Goal: Task Accomplishment & Management: Use online tool/utility

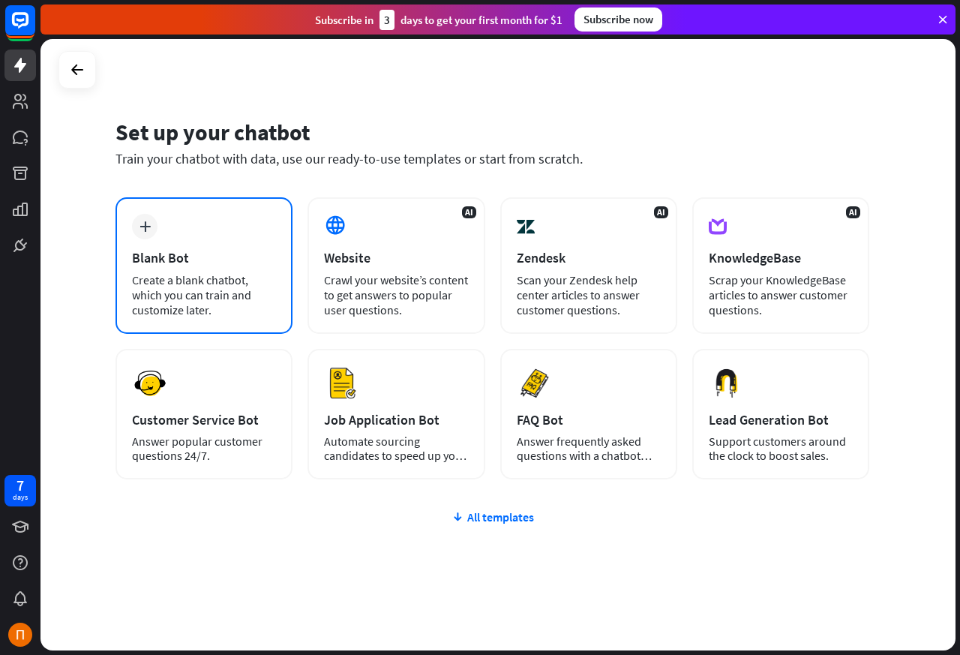
click at [154, 258] on div "Blank Bot" at bounding box center [204, 257] width 144 height 17
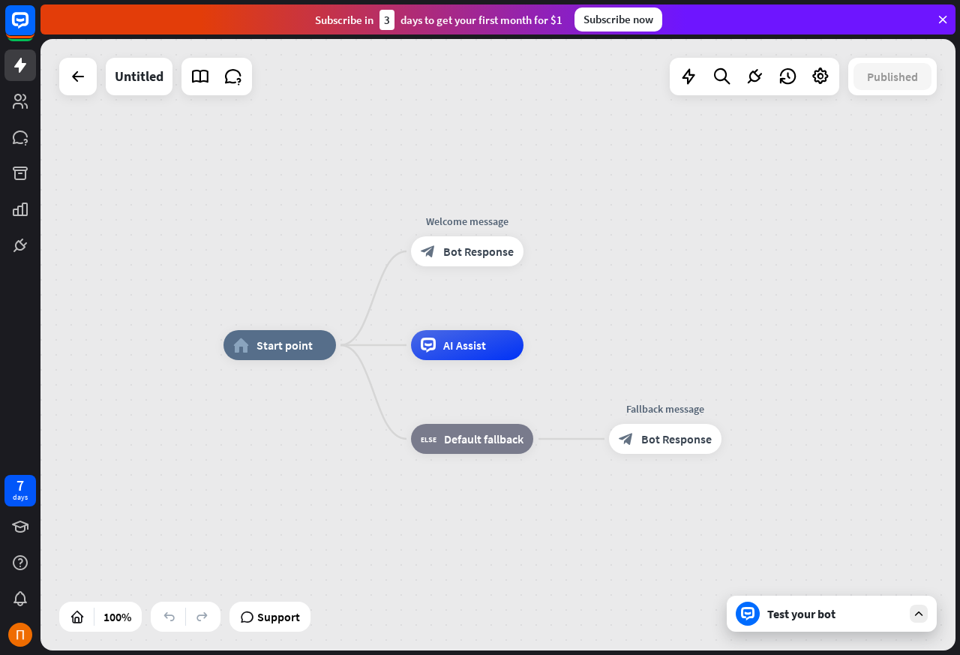
click at [144, 225] on div "home_2 Start point Welcome message block_bot_response Bot Response AI Assist bl…" at bounding box center [497, 344] width 915 height 611
click at [103, 77] on div "Untitled" at bounding box center [155, 76] width 193 height 37
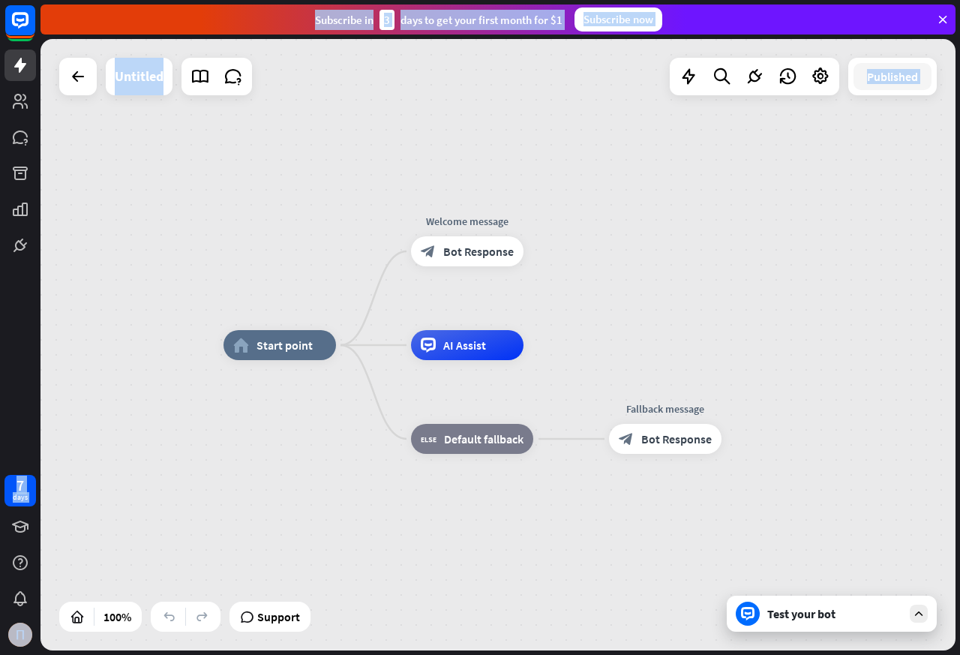
click at [107, 78] on div "Untitled" at bounding box center [139, 76] width 67 height 37
click at [811, 75] on icon at bounding box center [820, 76] width 19 height 19
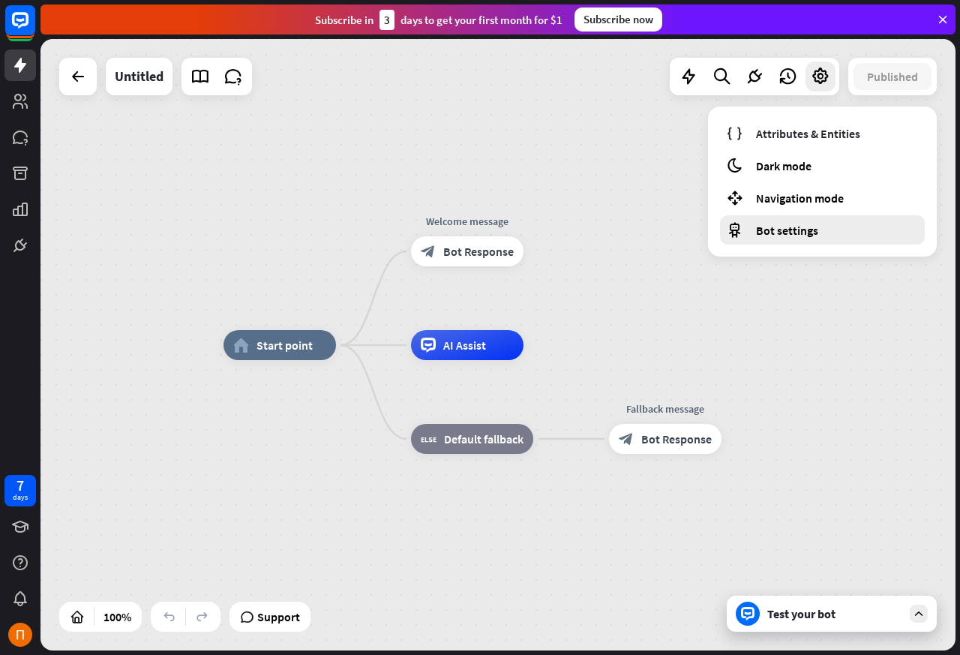
click at [776, 232] on span "Bot settings" at bounding box center [787, 230] width 62 height 15
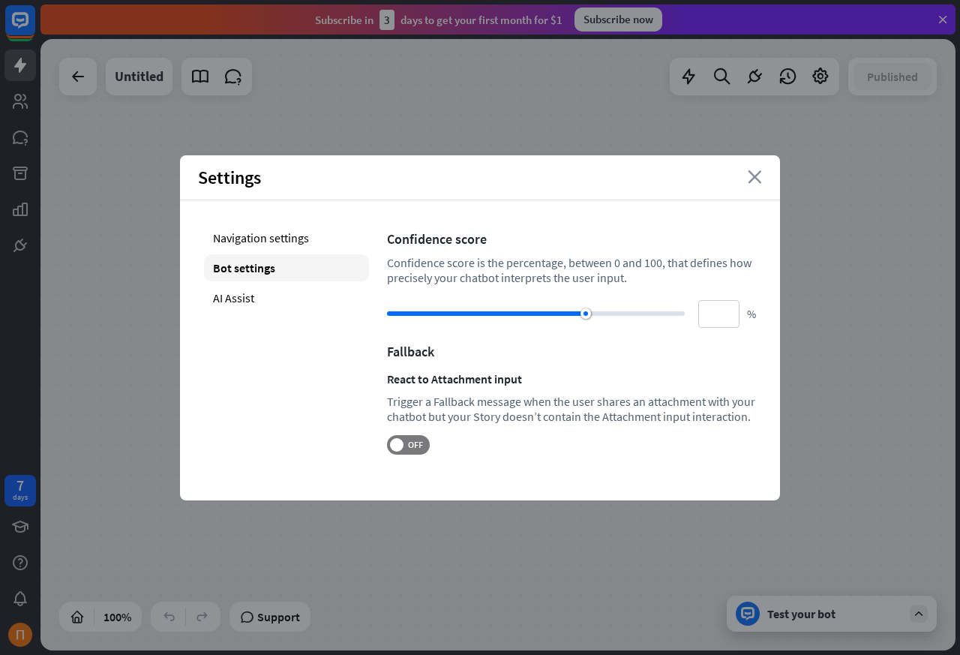
click at [754, 176] on icon "close" at bounding box center [755, 176] width 14 height 13
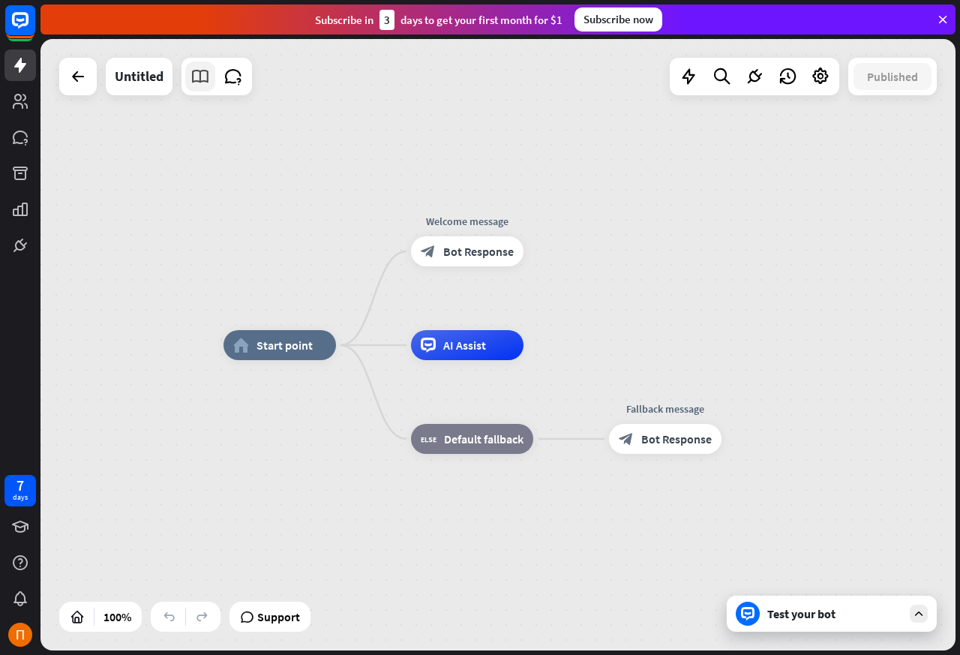
click at [211, 79] on link at bounding box center [200, 76] width 30 height 30
click at [463, 346] on span "AI Assist" at bounding box center [464, 344] width 43 height 15
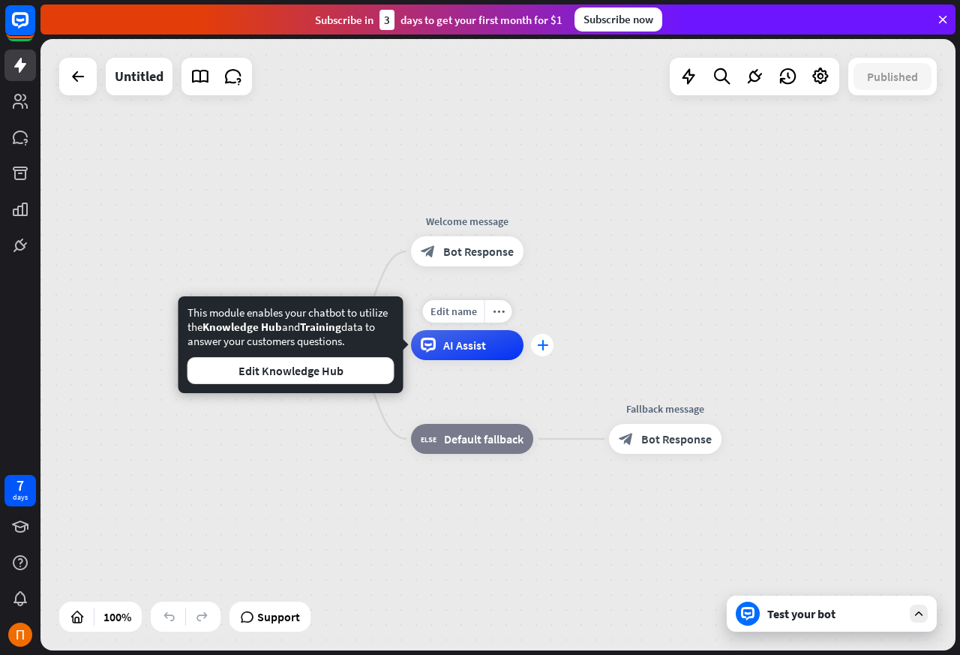
click at [542, 346] on icon "plus" at bounding box center [542, 345] width 11 height 10
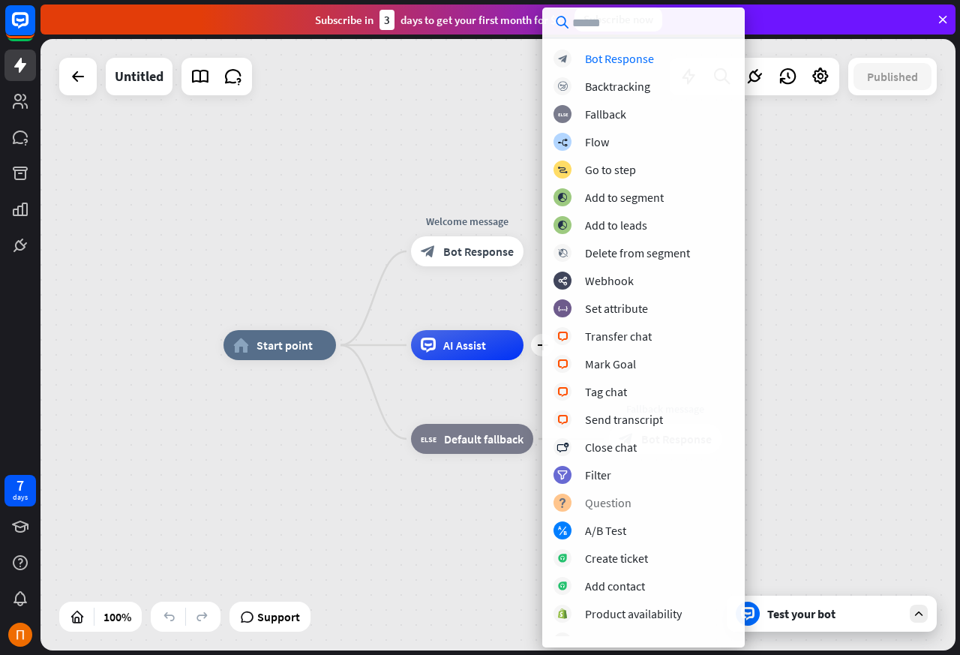
click at [586, 505] on div "Question" at bounding box center [608, 502] width 46 height 15
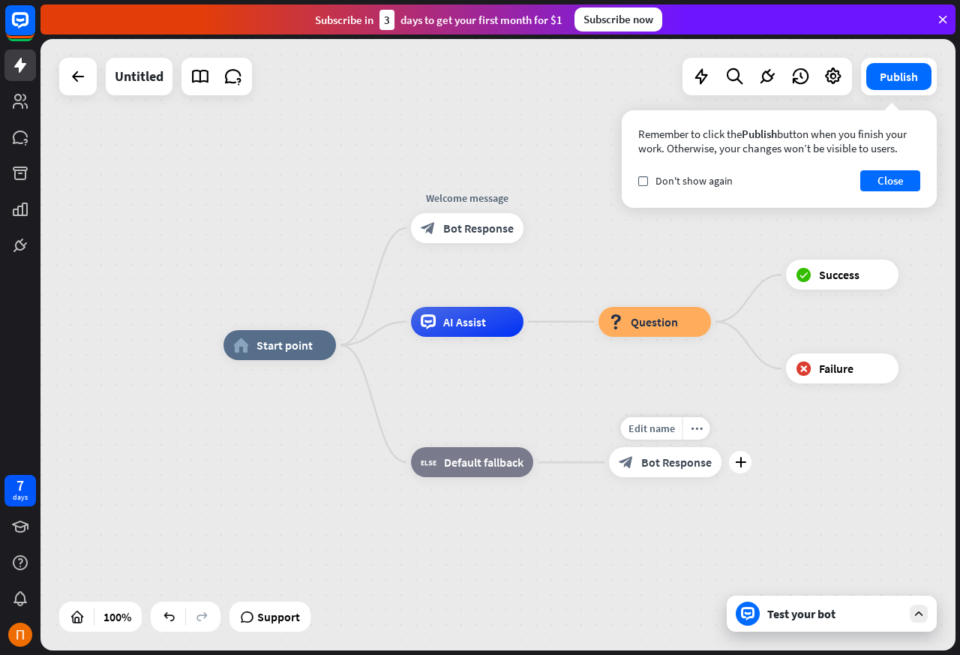
click at [523, 337] on div "AI Assist" at bounding box center [467, 322] width 112 height 30
click at [615, 477] on div "Edit name more_horiz plus block_bot_response Bot Response" at bounding box center [665, 462] width 112 height 30
click at [643, 323] on span "Question" at bounding box center [654, 321] width 47 height 15
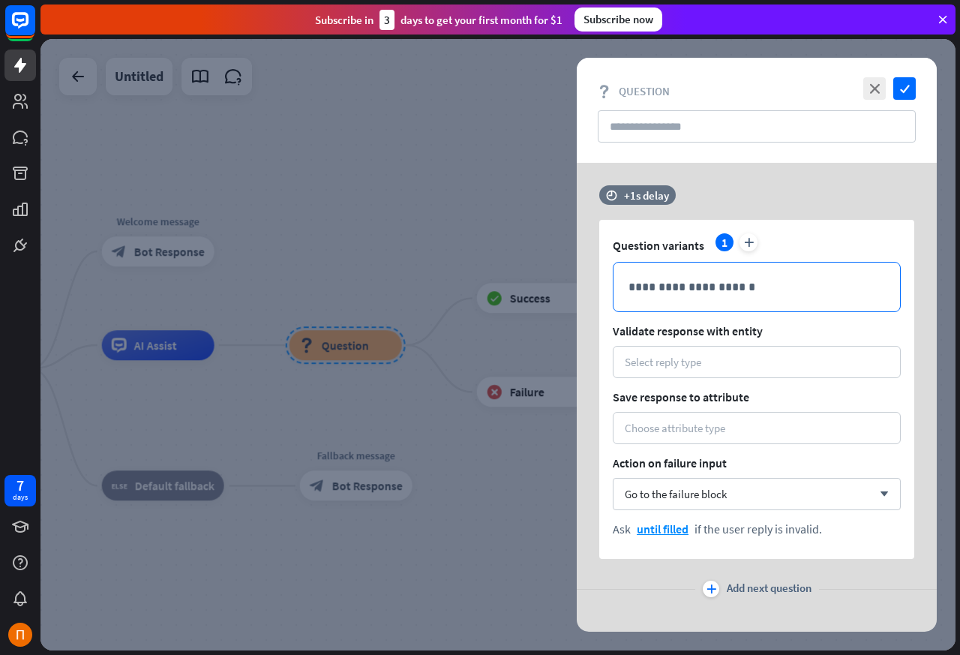
click at [684, 284] on p "**********" at bounding box center [756, 286] width 256 height 19
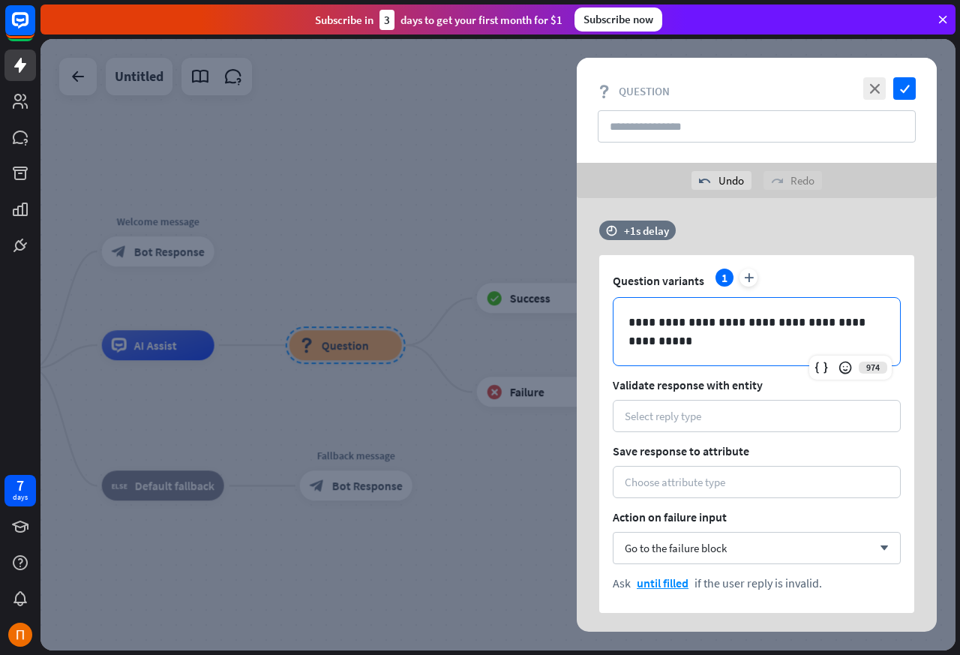
click at [670, 298] on div "**********" at bounding box center [756, 331] width 286 height 67
click at [898, 88] on icon "check" at bounding box center [904, 88] width 22 height 22
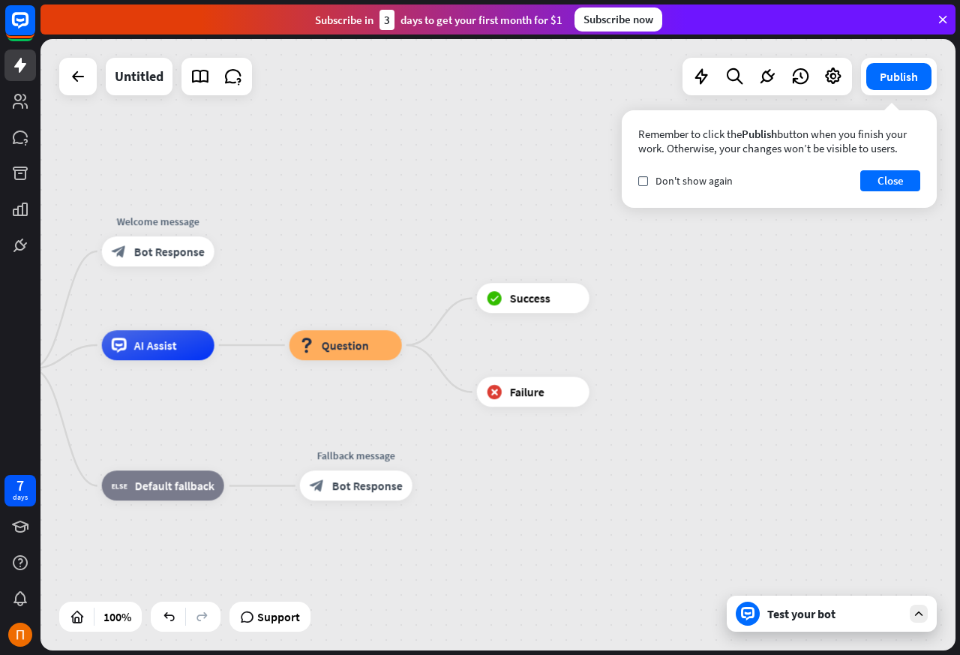
click at [514, 298] on span "Success" at bounding box center [530, 298] width 40 height 15
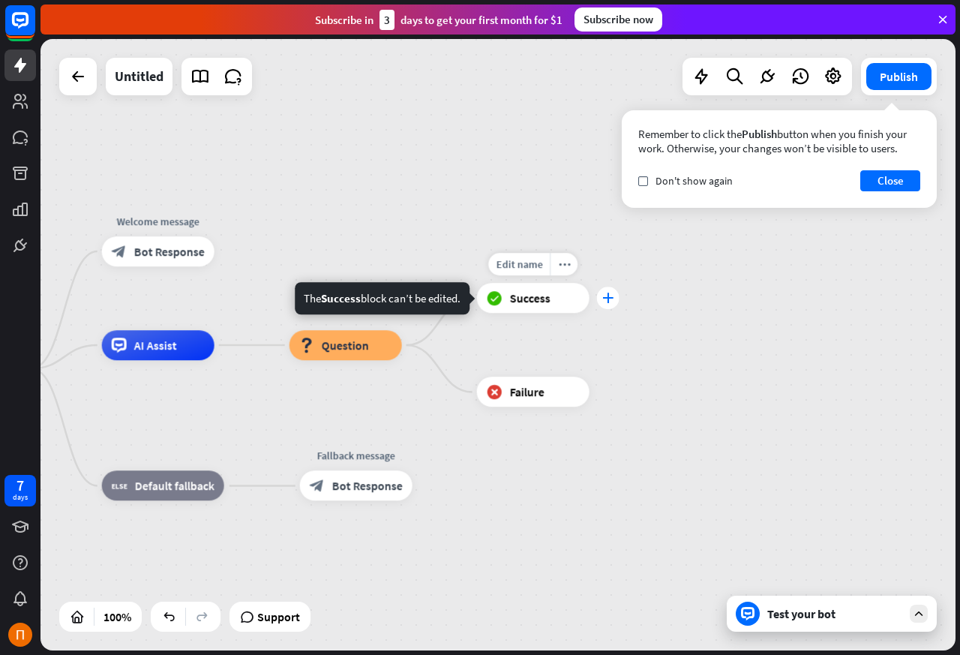
click at [606, 297] on icon "plus" at bounding box center [607, 298] width 11 height 10
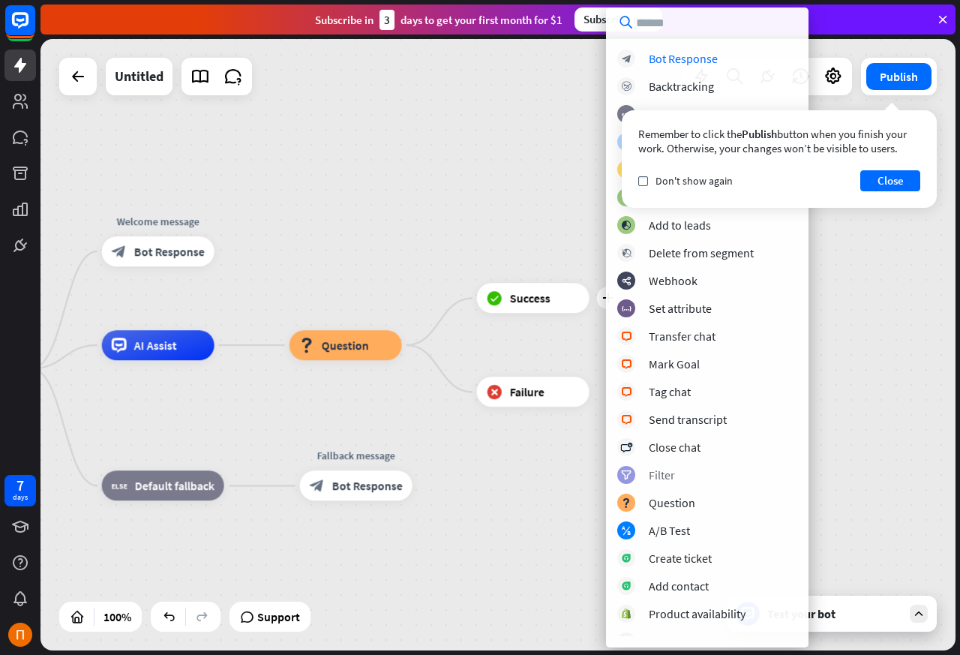
click at [643, 473] on div "filter Filter" at bounding box center [707, 475] width 180 height 18
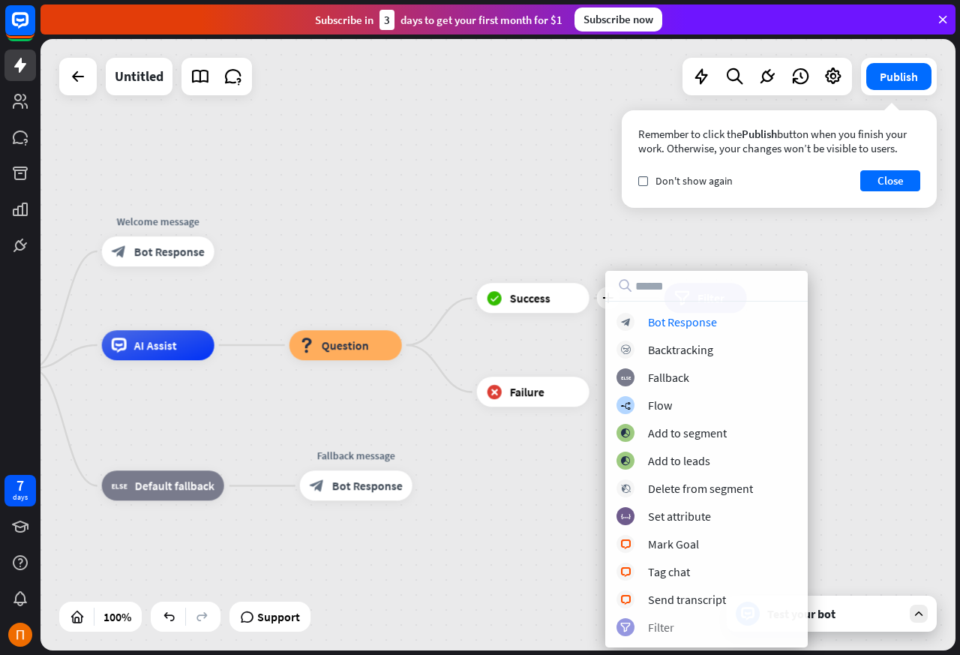
click at [646, 629] on div "filter Filter" at bounding box center [706, 627] width 180 height 18
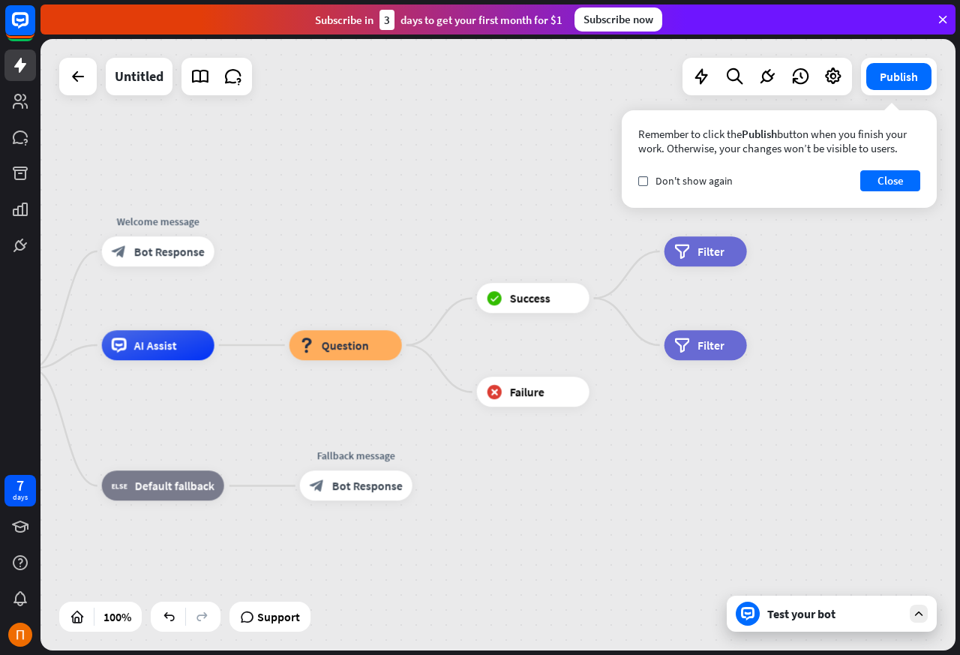
click at [701, 257] on span "Filter" at bounding box center [710, 251] width 27 height 15
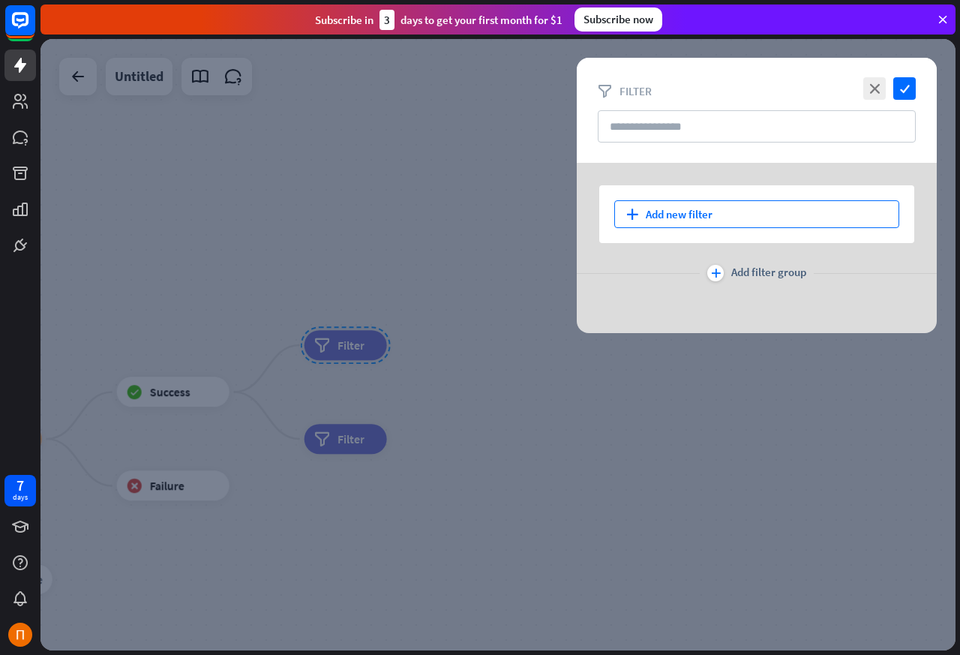
click at [685, 216] on div "plus Add new filter" at bounding box center [756, 214] width 285 height 28
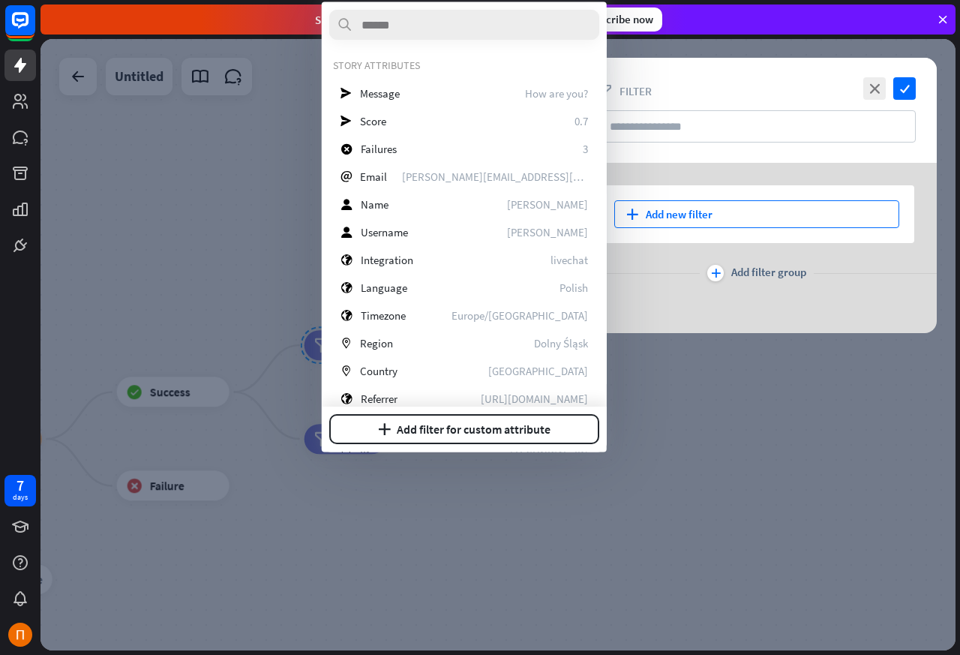
click at [372, 94] on span "Message" at bounding box center [380, 92] width 40 height 14
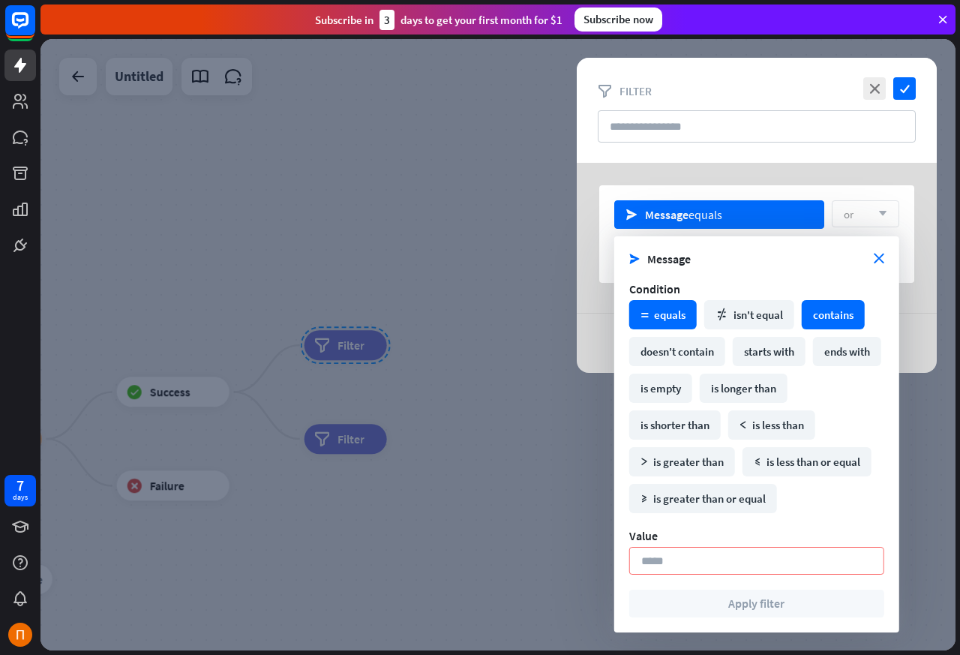
click at [833, 315] on div "contains" at bounding box center [833, 314] width 63 height 29
click at [661, 533] on div "Value" at bounding box center [756, 535] width 255 height 15
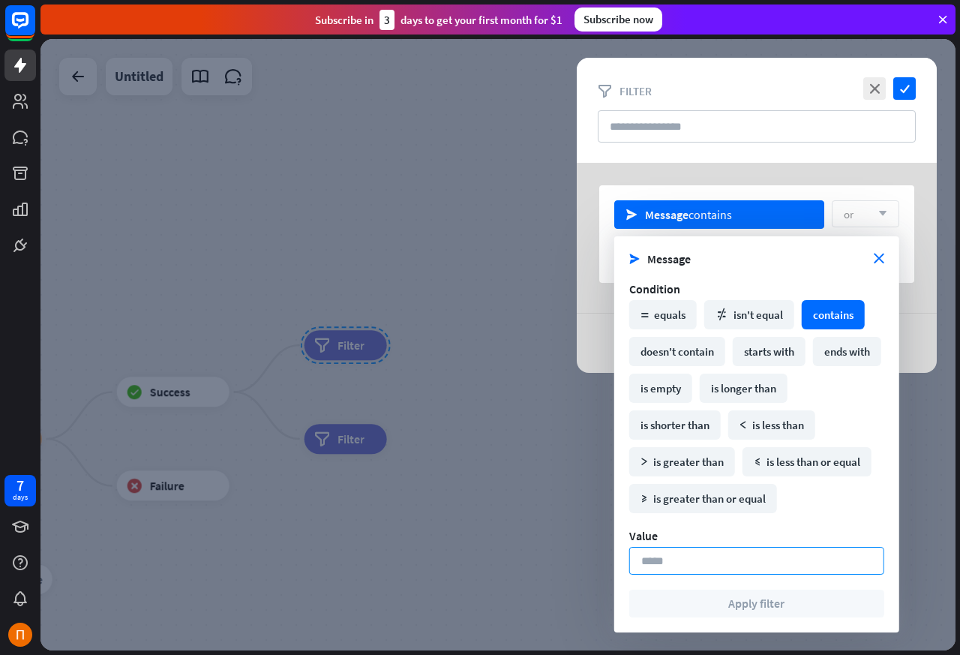
click at [661, 565] on input at bounding box center [756, 561] width 255 height 28
paste input "*****"
type input "*****"
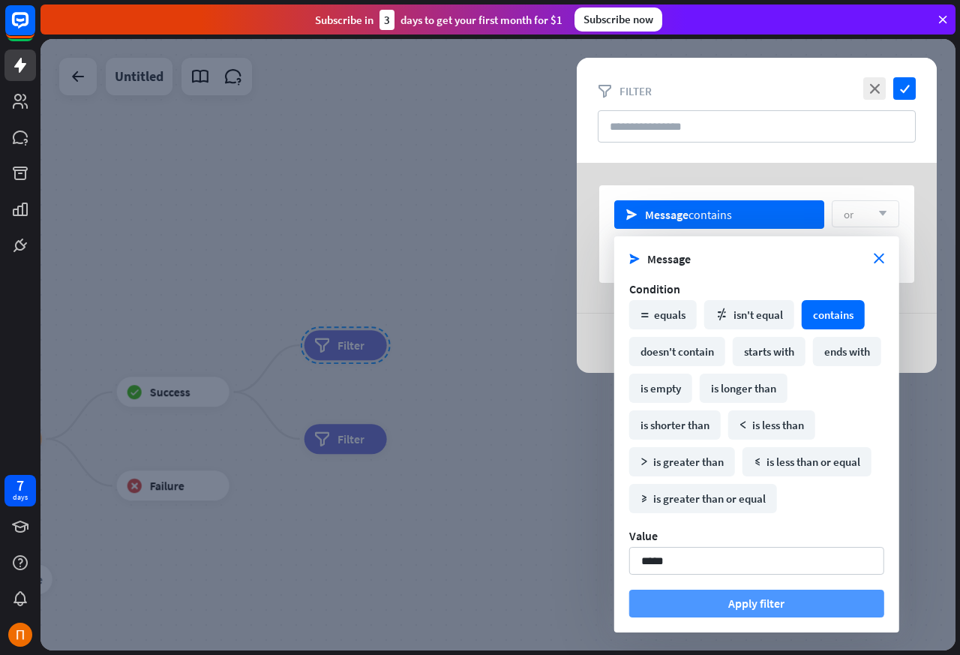
click at [664, 607] on button "Apply filter" at bounding box center [756, 603] width 255 height 28
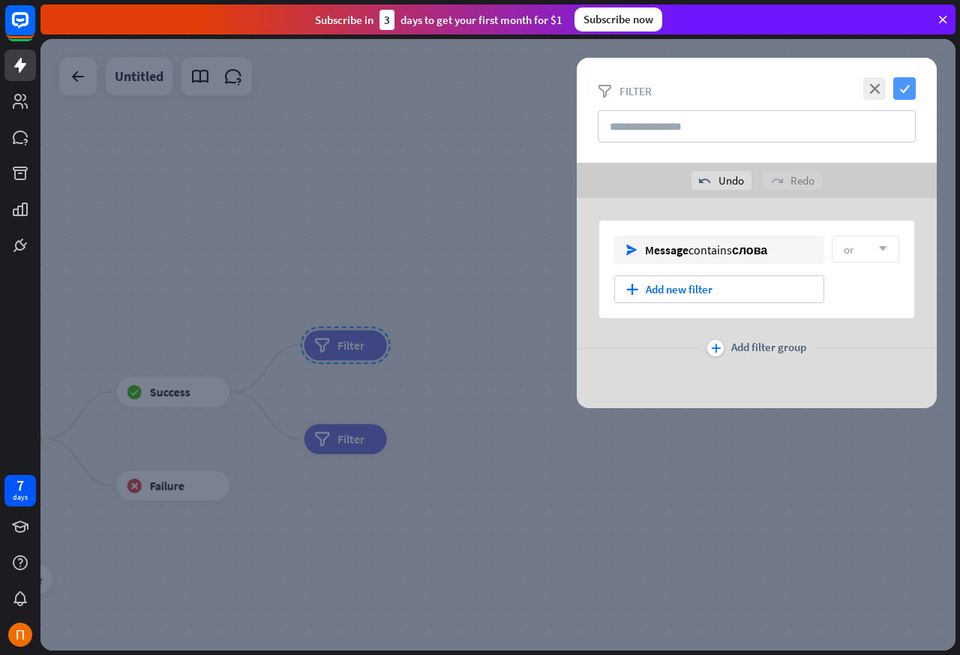
click at [901, 87] on icon "check" at bounding box center [904, 88] width 22 height 22
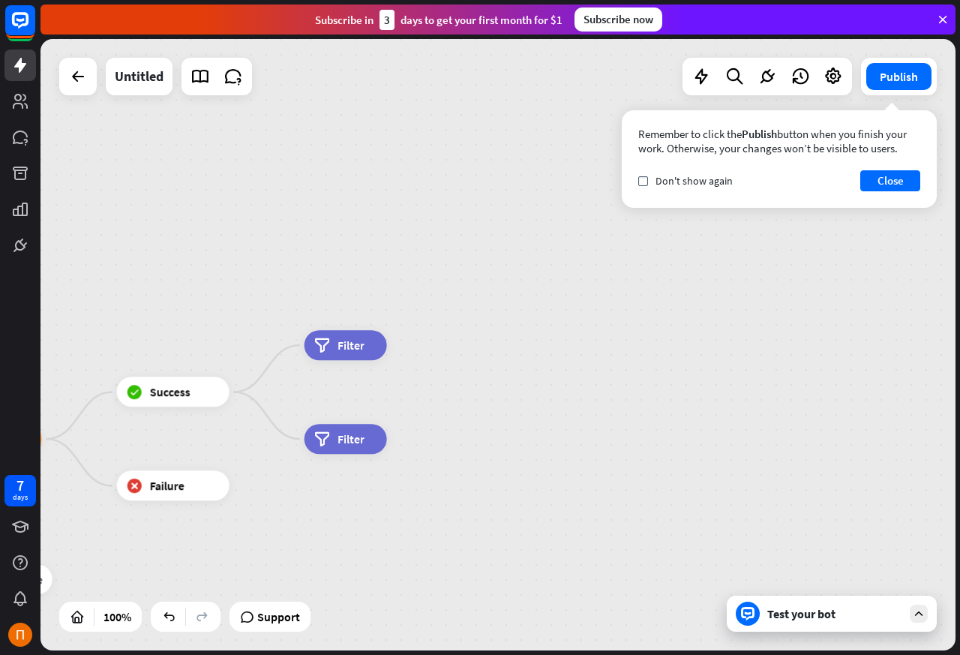
click at [340, 346] on span "Filter" at bounding box center [350, 344] width 27 height 15
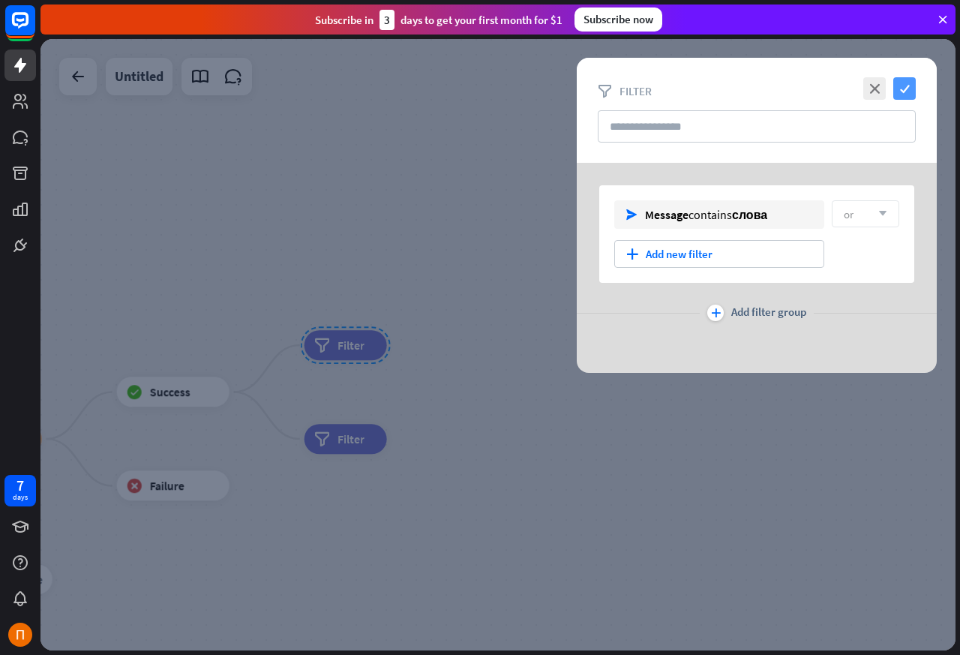
click at [901, 87] on icon "check" at bounding box center [904, 88] width 22 height 22
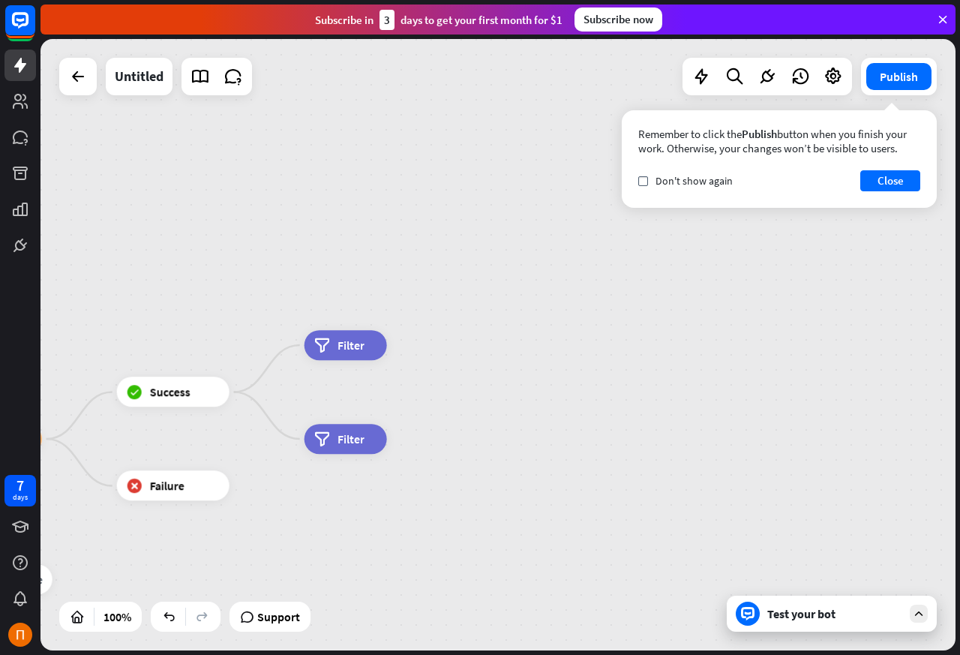
click at [346, 346] on span "Filter" at bounding box center [350, 344] width 27 height 15
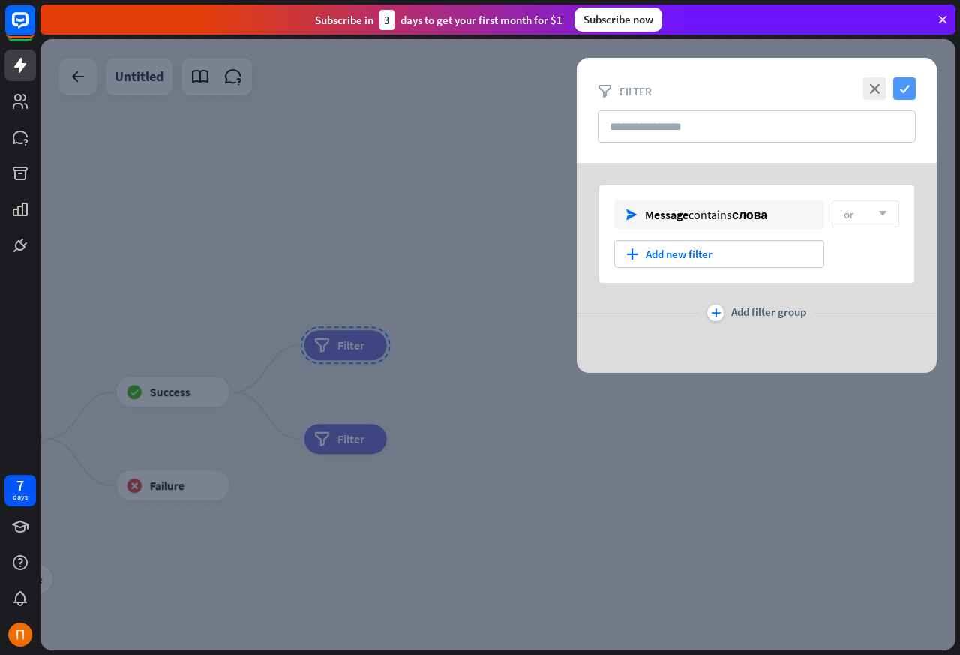
click at [901, 86] on icon "check" at bounding box center [904, 88] width 22 height 22
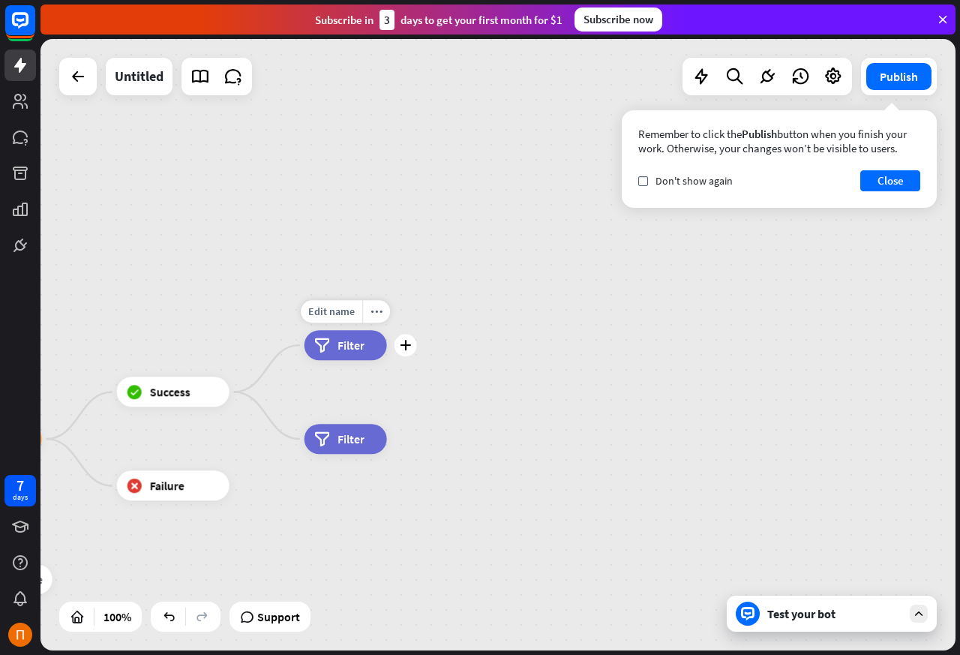
click at [384, 348] on div "filter Filter" at bounding box center [345, 345] width 82 height 30
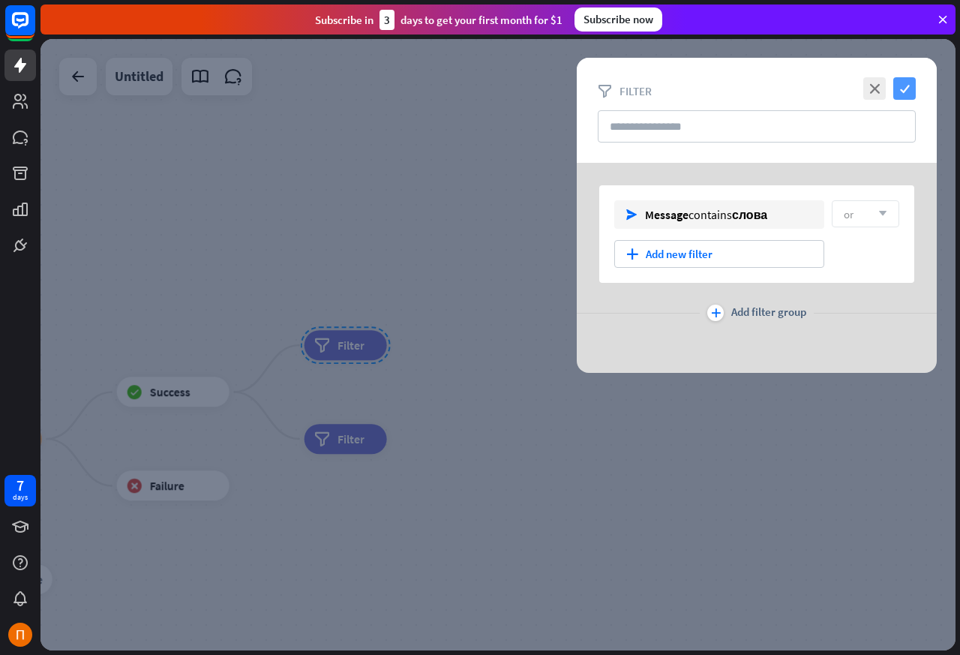
click at [901, 88] on icon "check" at bounding box center [904, 88] width 22 height 22
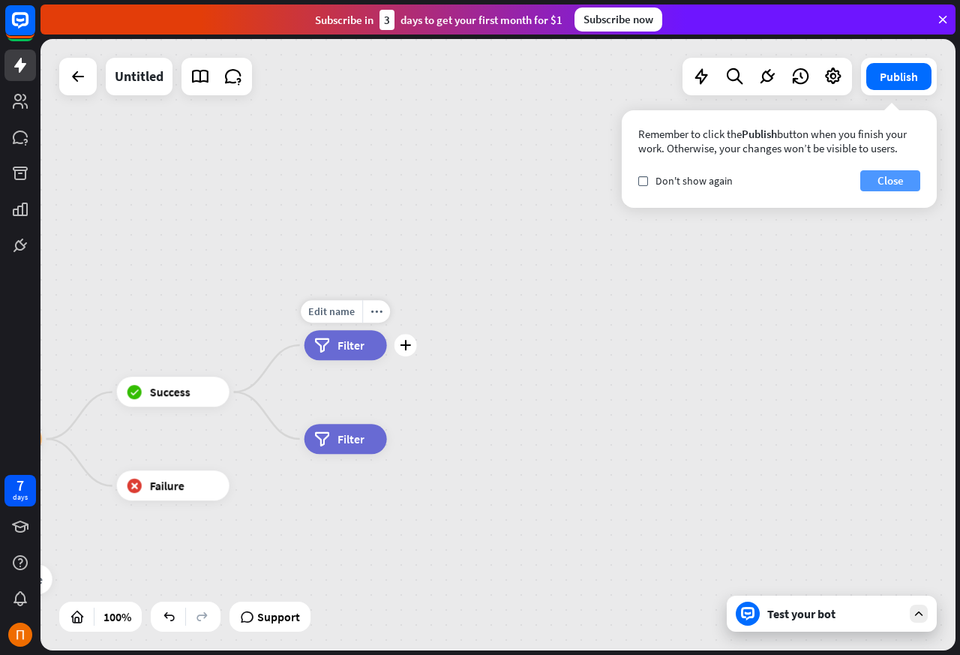
click at [886, 178] on button "Close" at bounding box center [890, 180] width 60 height 21
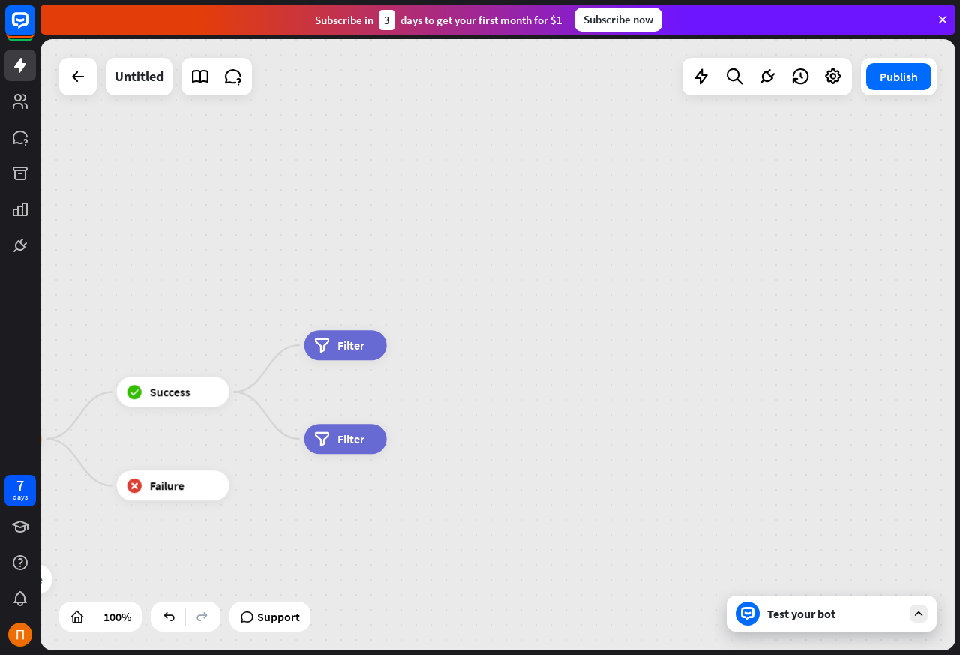
click at [332, 346] on div "filter Filter" at bounding box center [345, 345] width 82 height 30
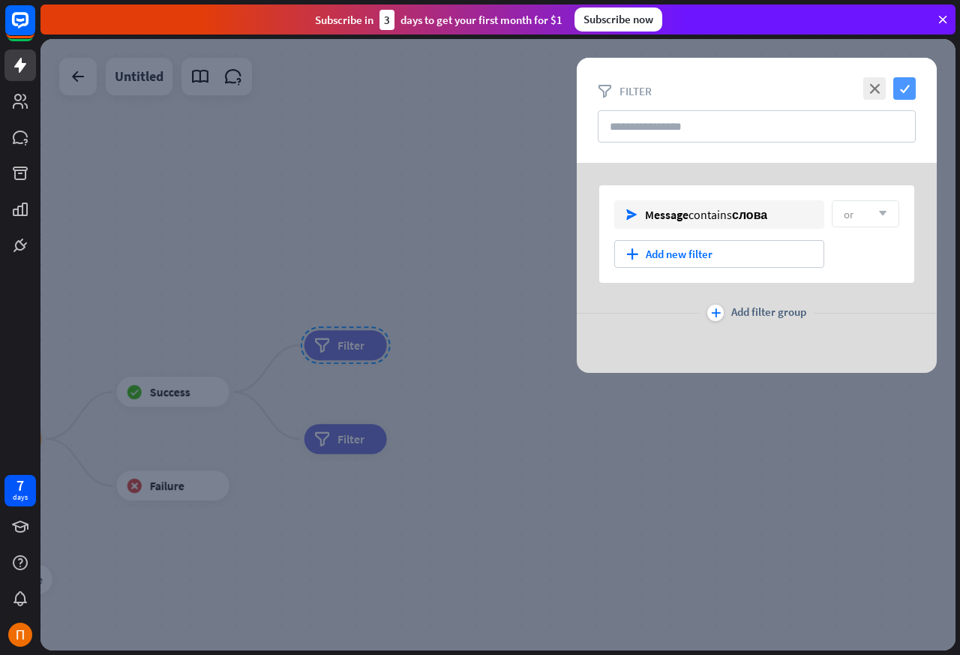
click at [901, 86] on icon "check" at bounding box center [904, 88] width 22 height 22
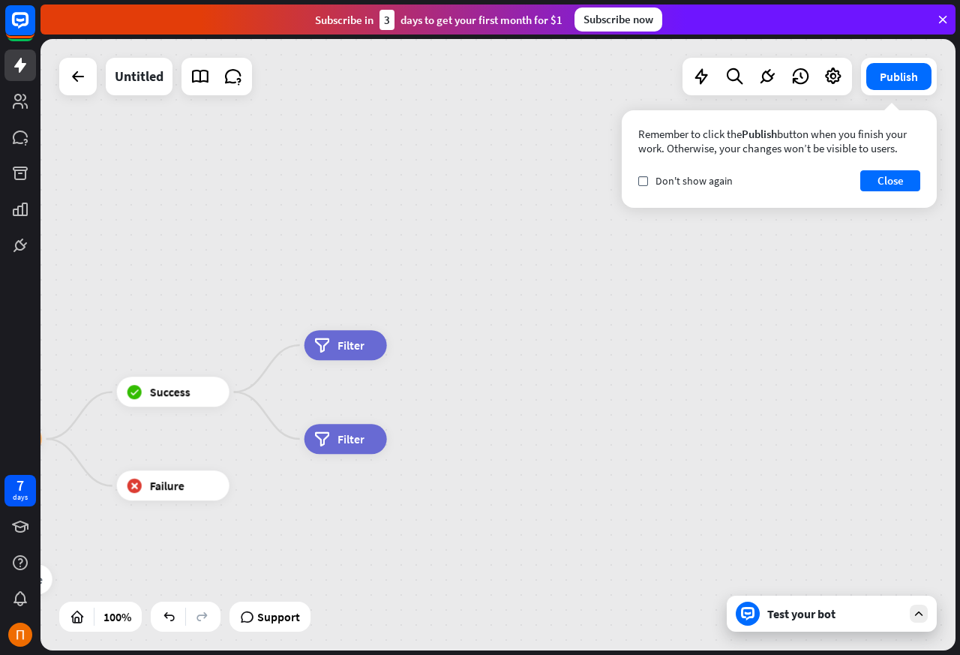
click at [377, 346] on div "filter Filter" at bounding box center [345, 345] width 82 height 30
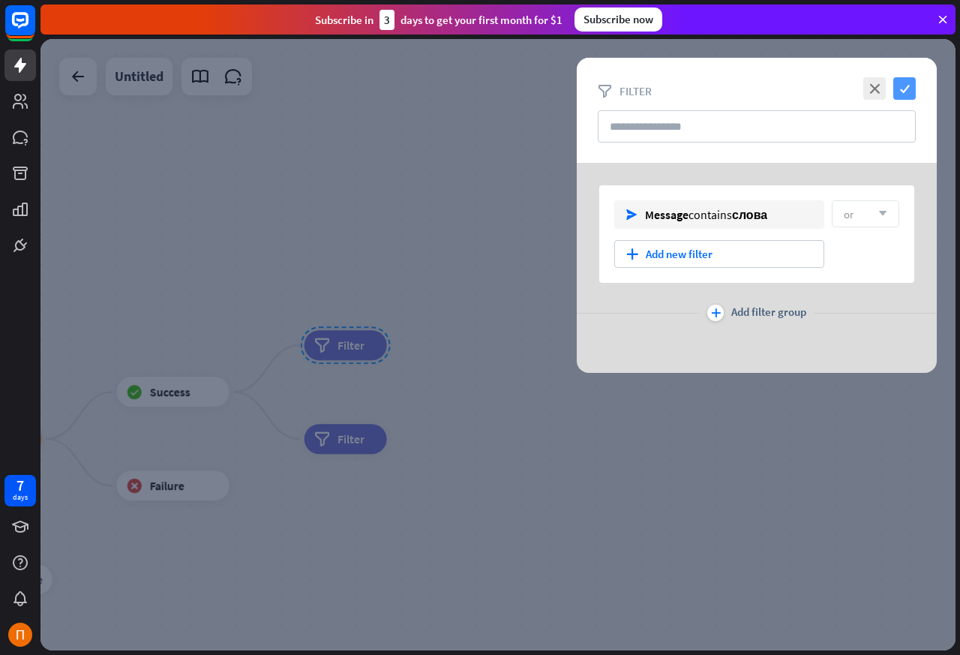
click at [901, 88] on icon "check" at bounding box center [904, 88] width 22 height 22
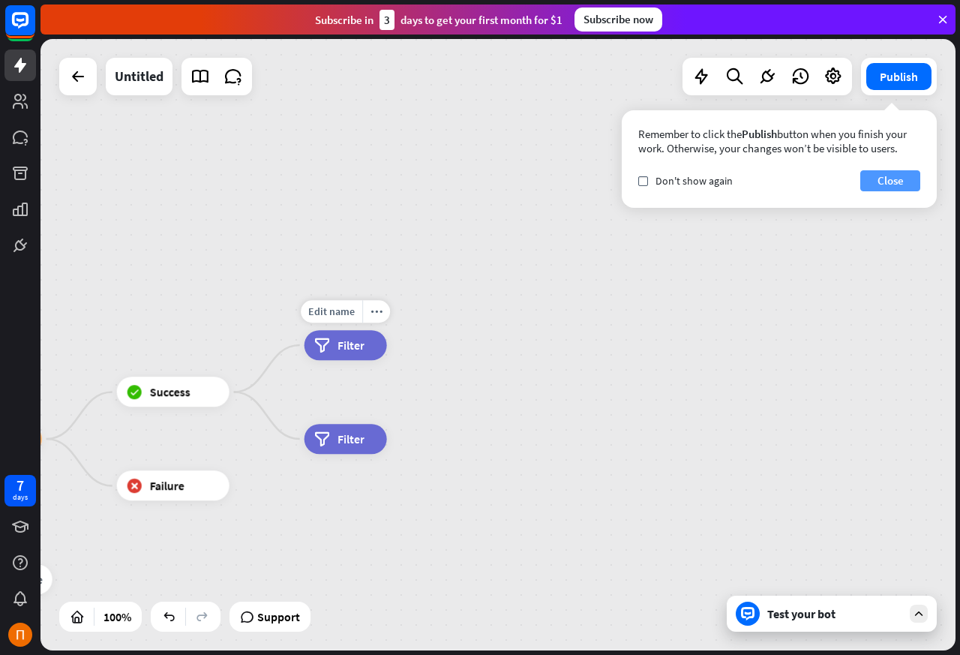
click at [880, 182] on button "Close" at bounding box center [890, 180] width 60 height 21
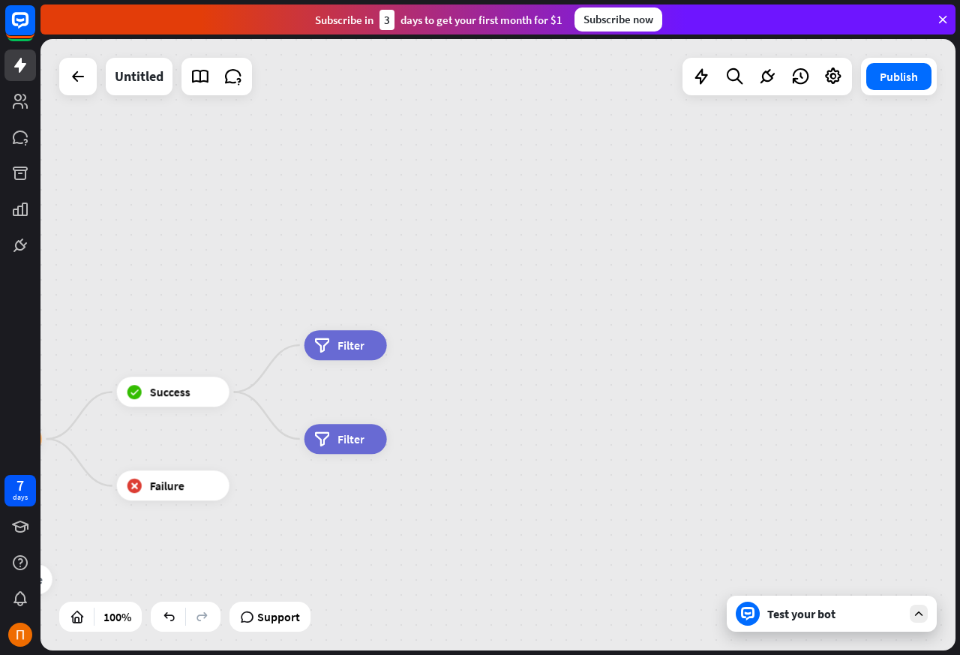
click at [343, 349] on span "Filter" at bounding box center [350, 344] width 27 height 15
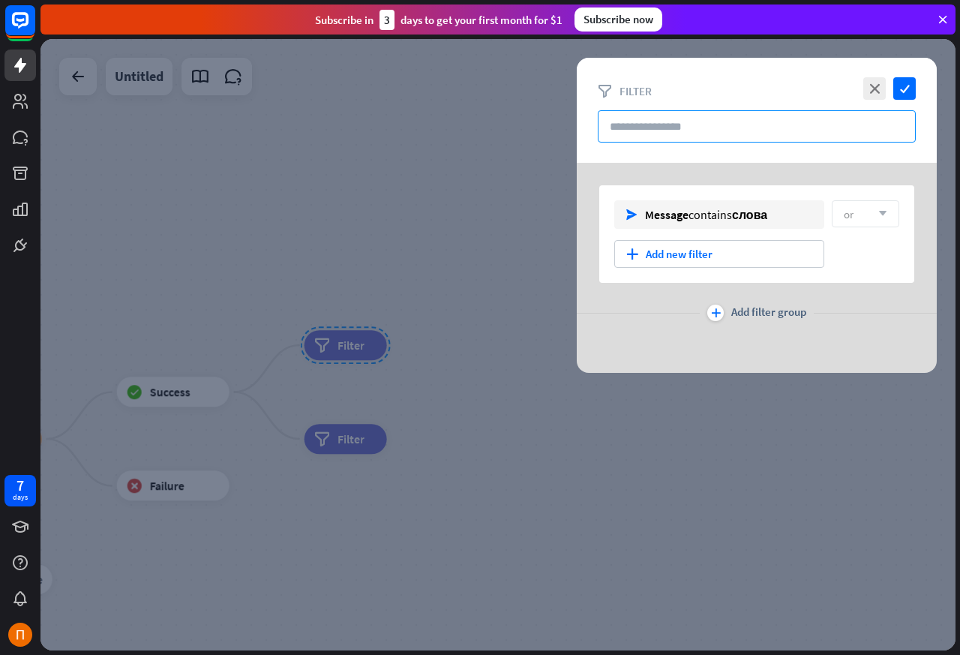
click at [667, 127] on input "text" at bounding box center [757, 126] width 318 height 32
paste input "*****"
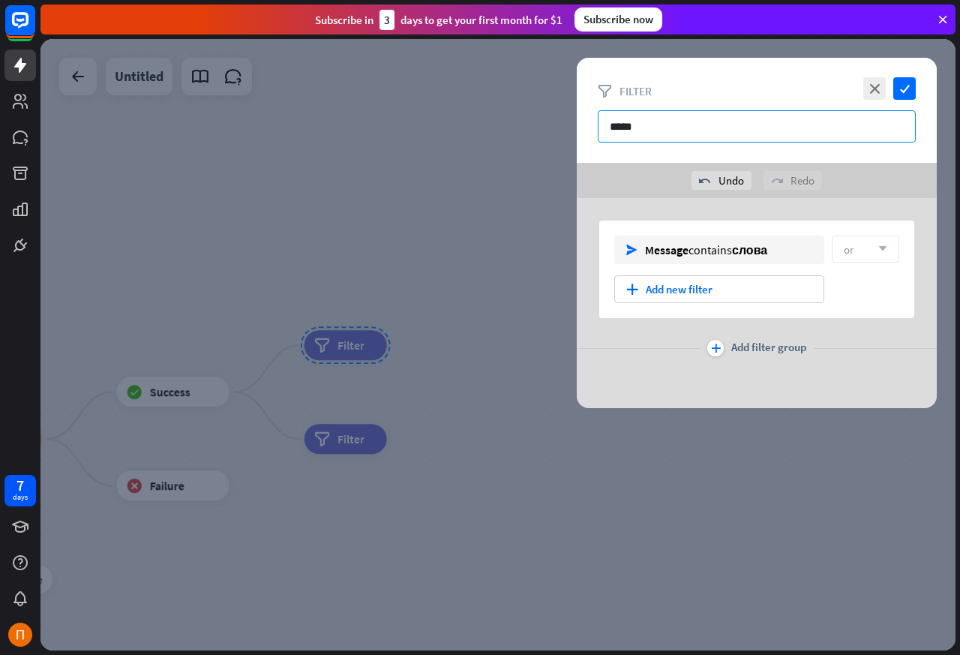
type input "*****"
click at [905, 87] on icon "check" at bounding box center [904, 88] width 22 height 22
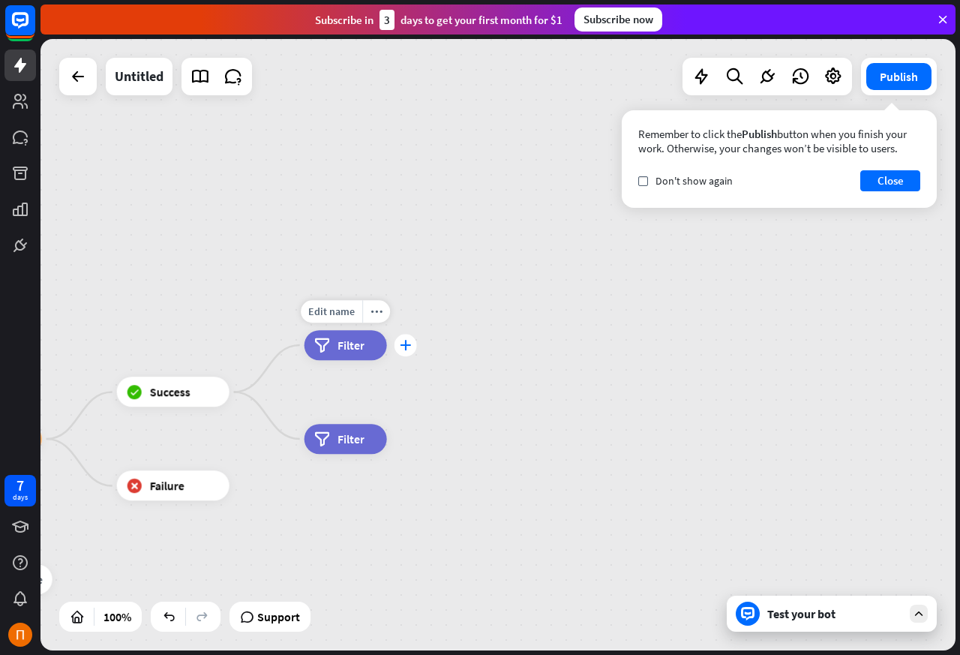
click at [405, 348] on icon "plus" at bounding box center [405, 345] width 11 height 10
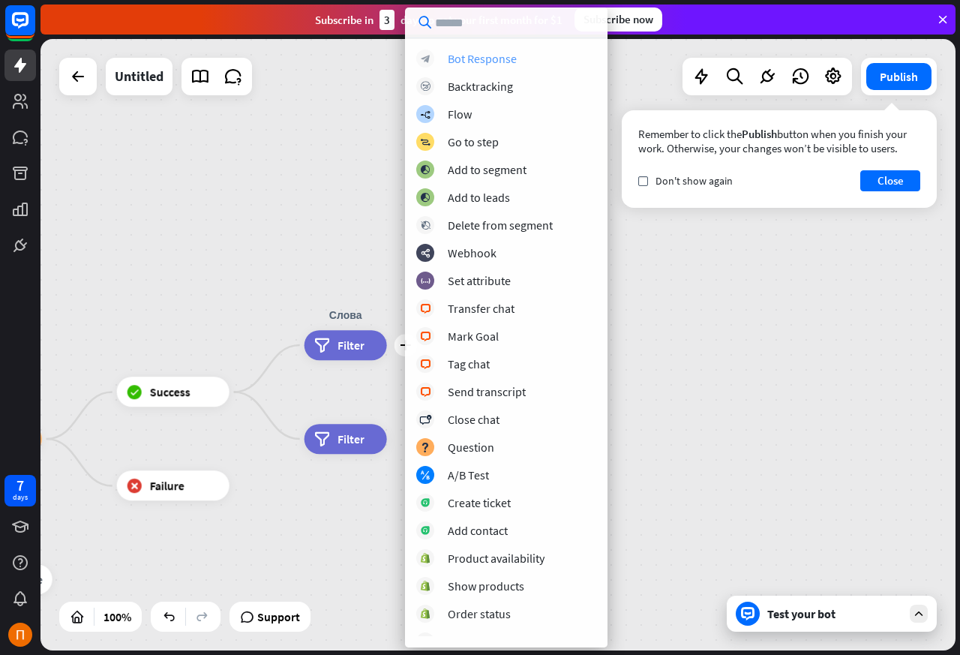
click at [456, 59] on div "Bot Response" at bounding box center [482, 58] width 69 height 15
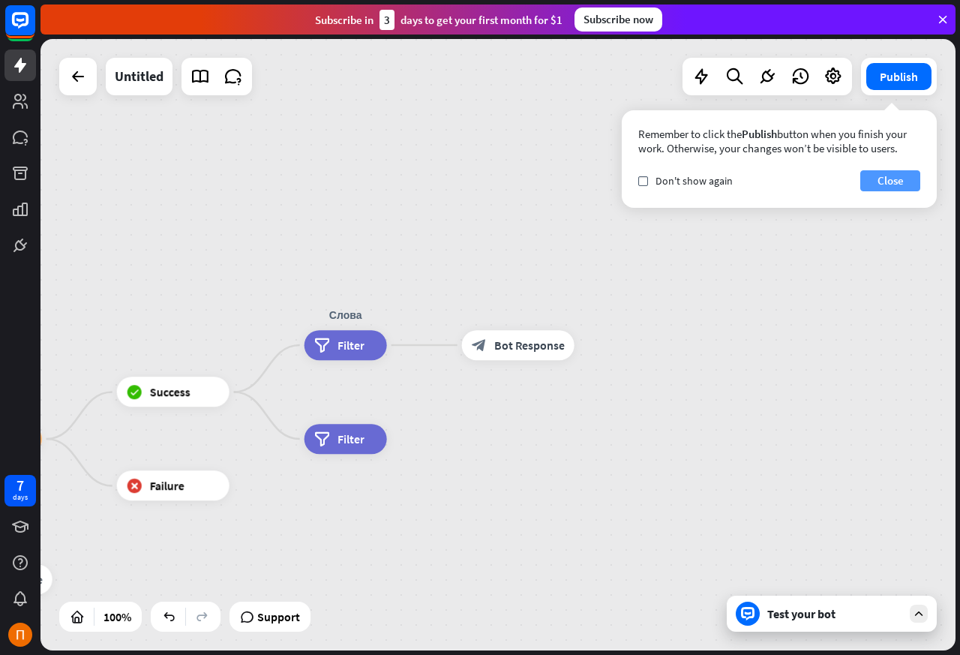
click at [889, 182] on button "Close" at bounding box center [890, 180] width 60 height 21
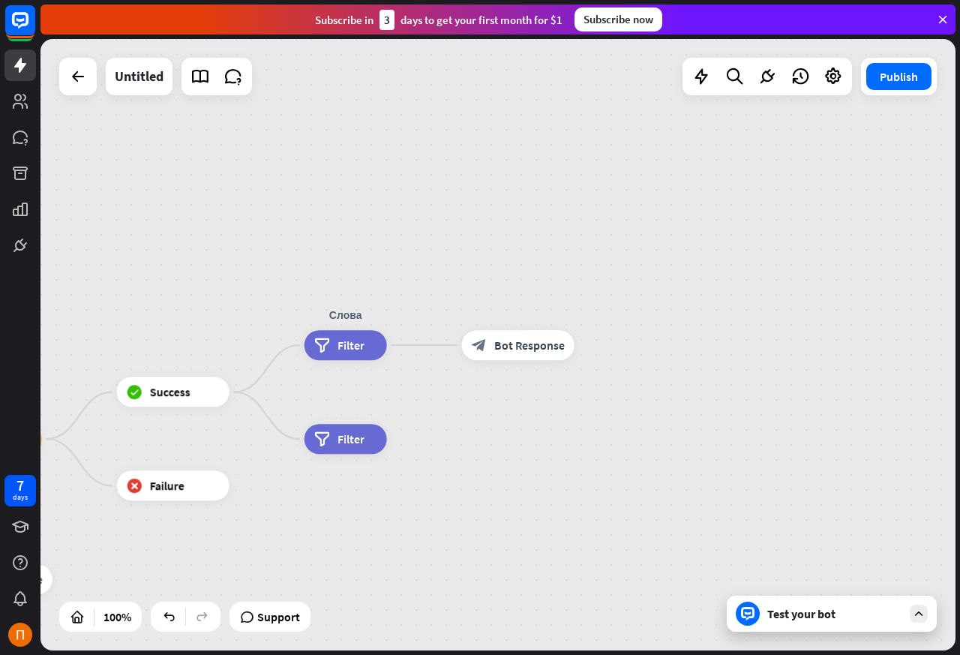
click at [525, 349] on span "Bot Response" at bounding box center [529, 344] width 70 height 15
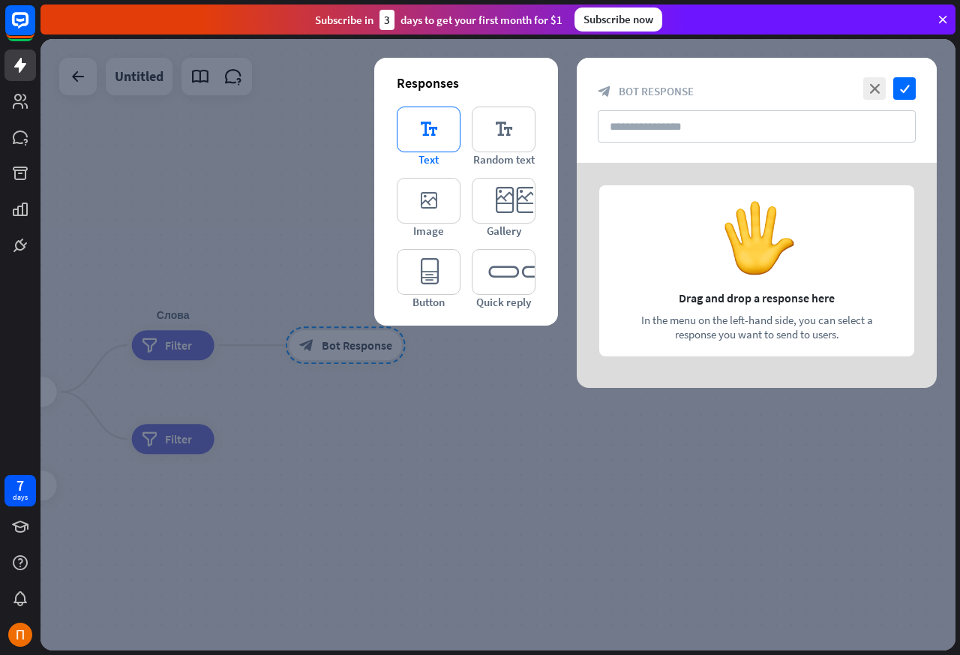
click at [451, 154] on div "editor_text Text" at bounding box center [429, 136] width 64 height 60
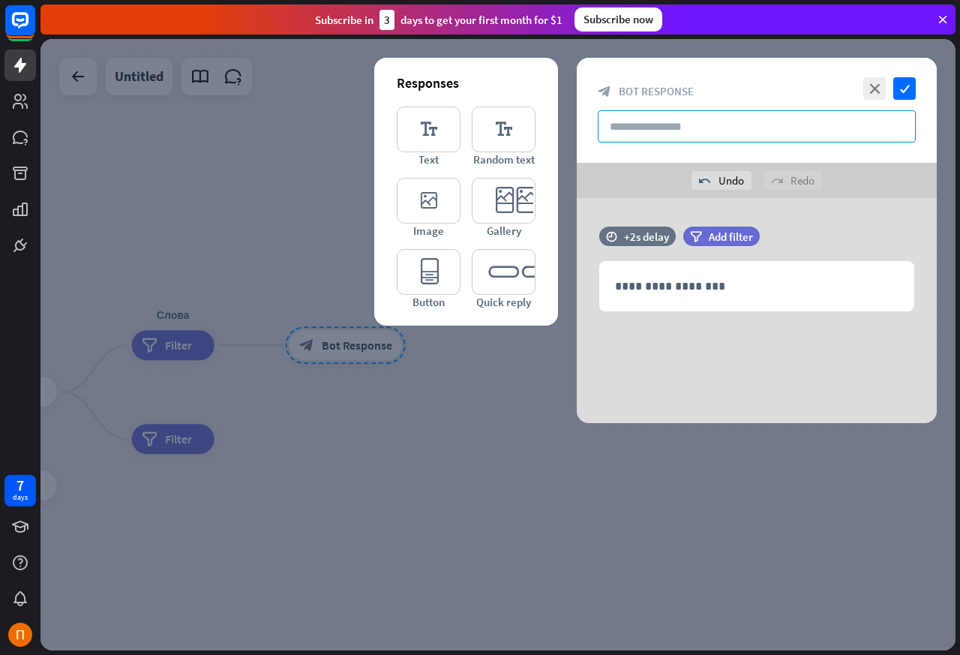
click at [667, 127] on input "text" at bounding box center [757, 126] width 318 height 32
paste input "**********"
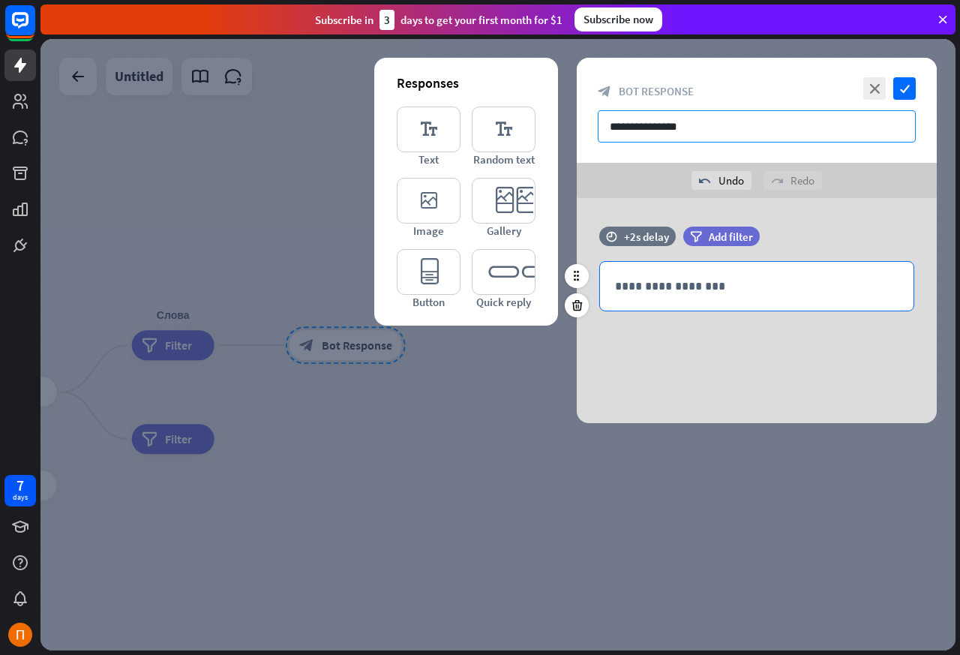
type input "**********"
click at [669, 283] on p "**********" at bounding box center [756, 286] width 283 height 19
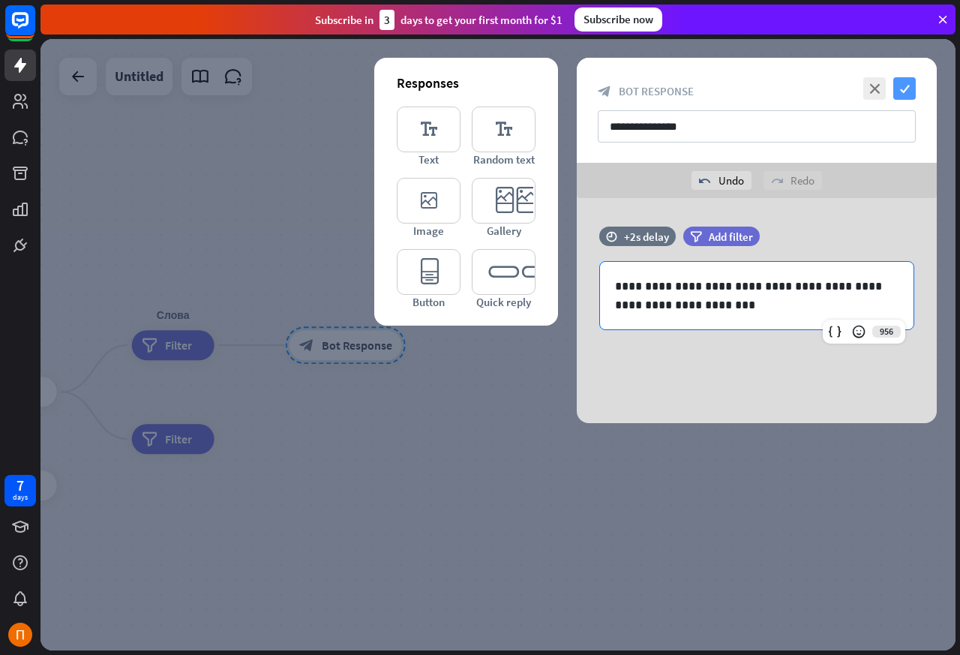
click at [906, 90] on icon "check" at bounding box center [904, 88] width 22 height 22
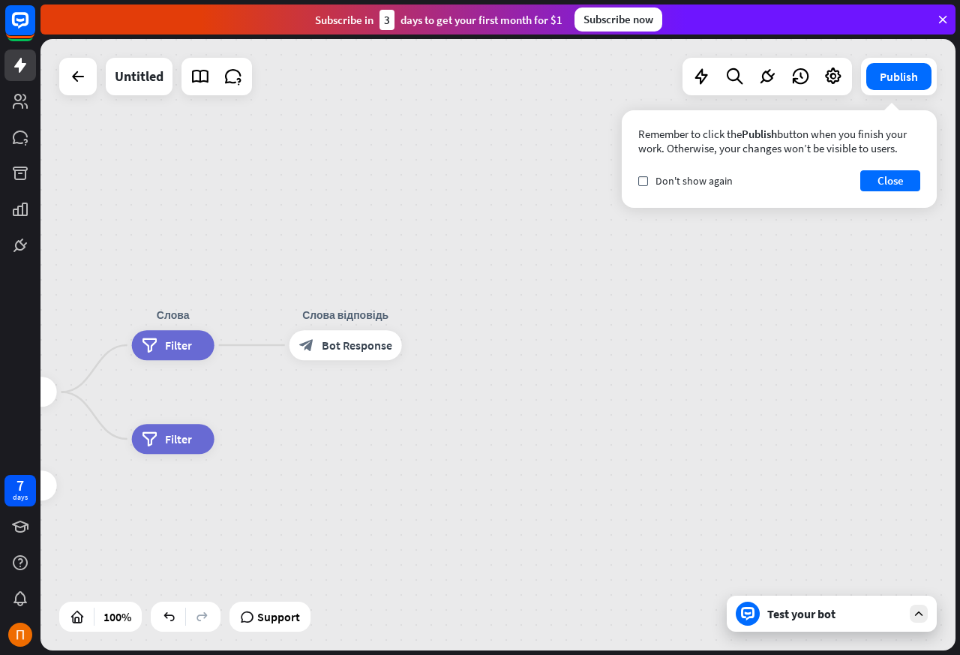
click at [340, 442] on div "home_2 Start point Welcome message block_bot_response Bot Response AI Assist bl…" at bounding box center [497, 344] width 915 height 611
click at [647, 186] on div "check Don't show again" at bounding box center [685, 180] width 94 height 13
click at [886, 182] on button "Close" at bounding box center [890, 180] width 60 height 21
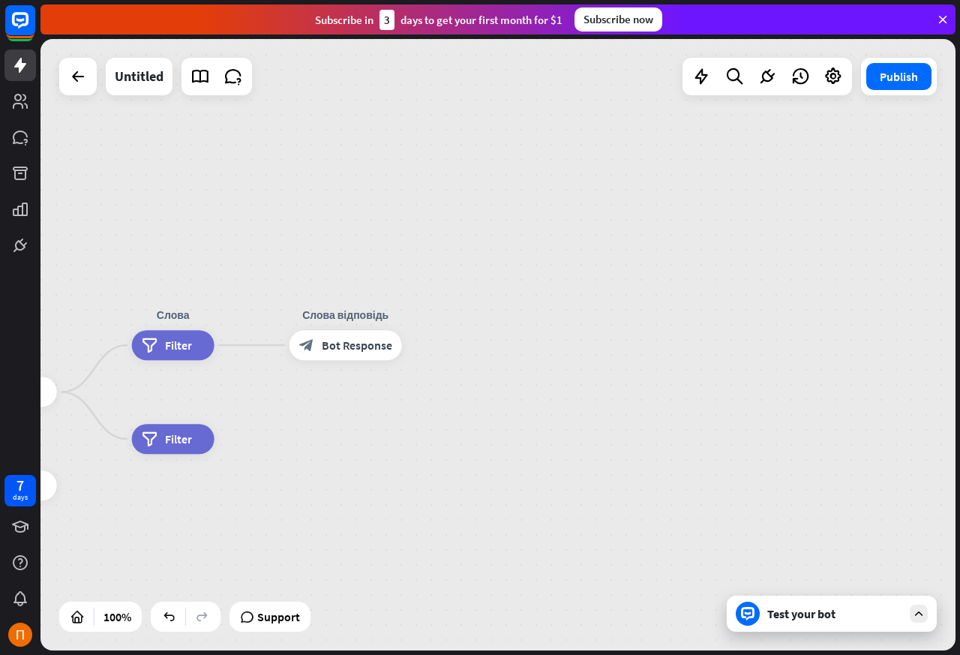
click at [157, 443] on div "filter Filter" at bounding box center [173, 439] width 82 height 30
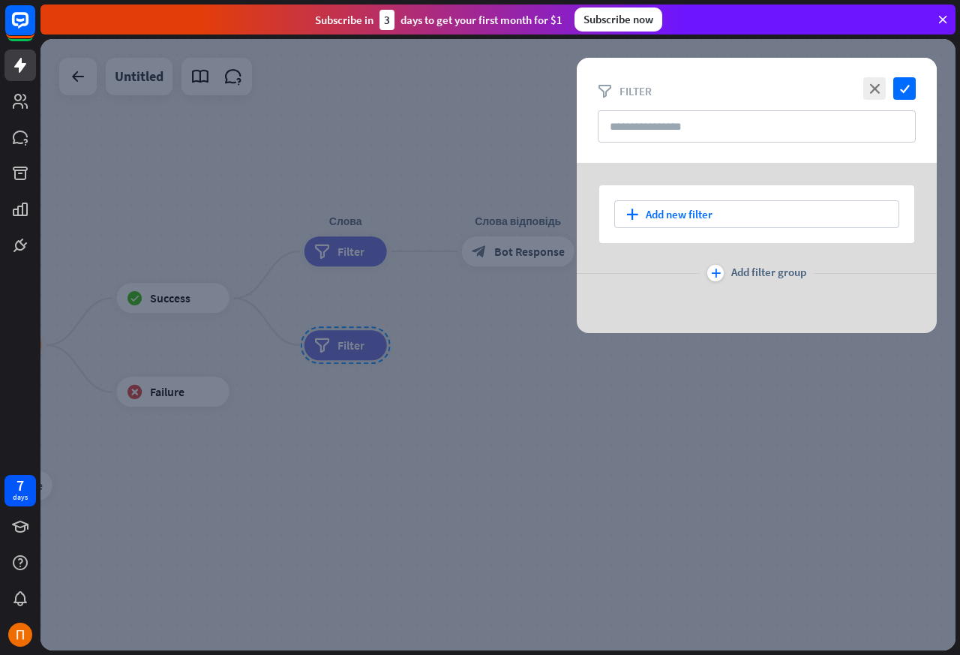
click at [166, 442] on div at bounding box center [497, 344] width 915 height 611
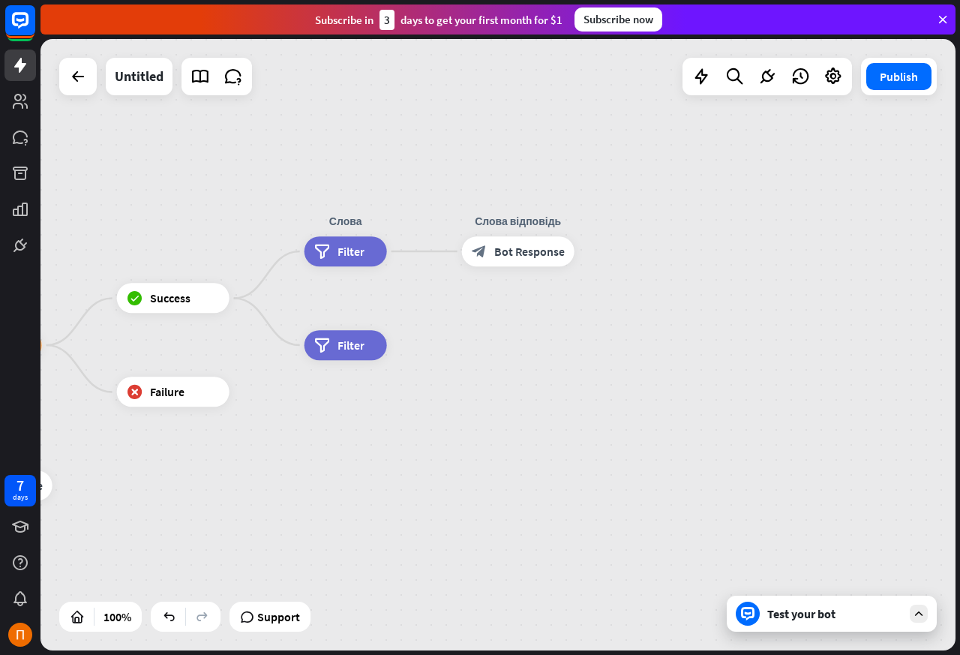
click at [331, 349] on div "filter Filter" at bounding box center [345, 345] width 82 height 30
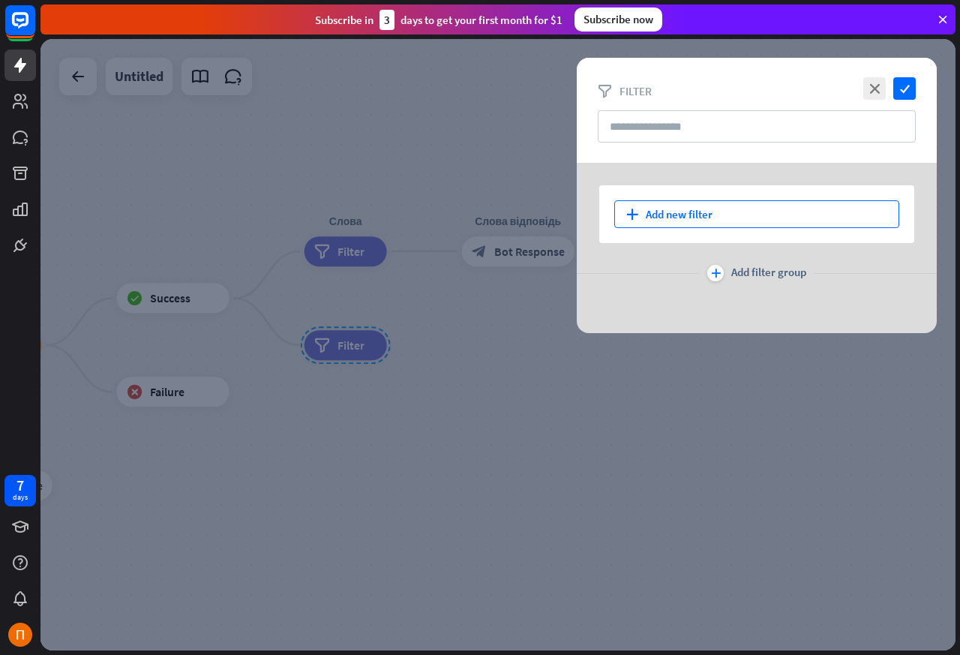
click at [691, 217] on div "plus Add new filter" at bounding box center [756, 214] width 285 height 28
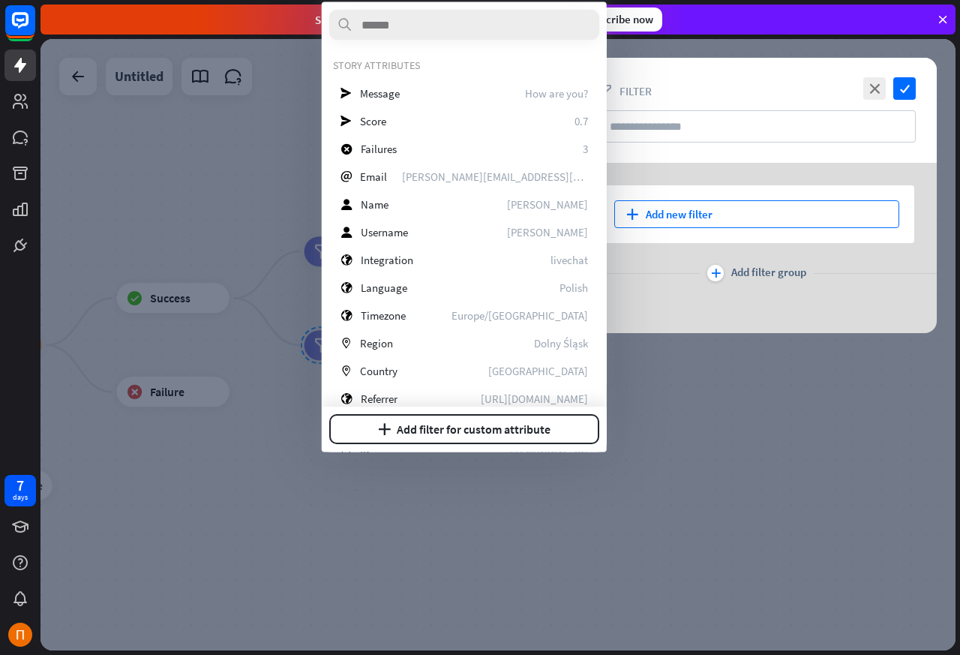
click at [373, 94] on span "Message" at bounding box center [380, 92] width 40 height 14
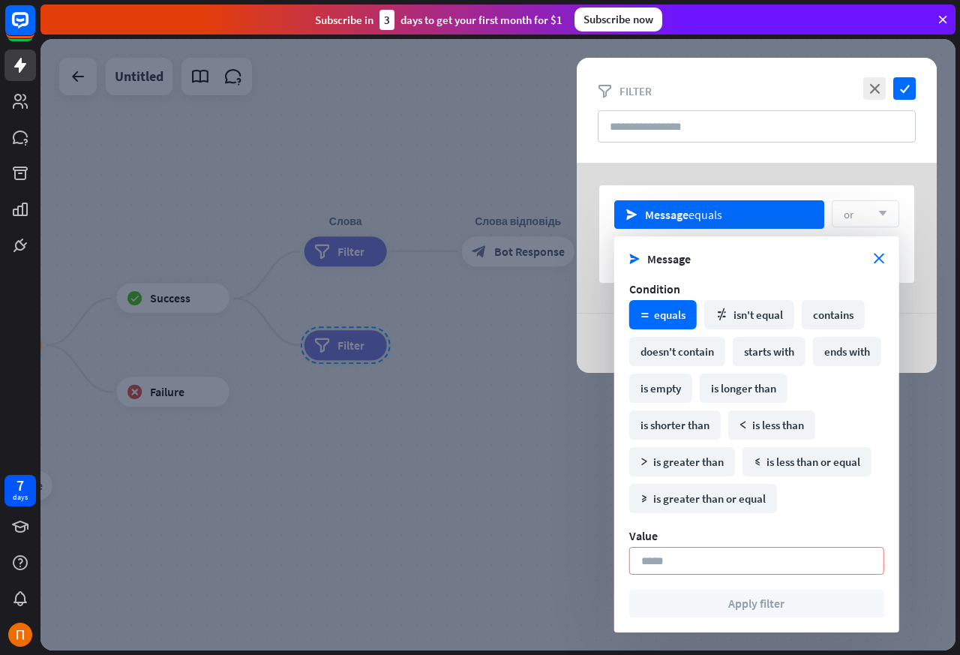
click at [823, 314] on div "contains" at bounding box center [833, 314] width 63 height 29
click at [652, 563] on input at bounding box center [756, 561] width 255 height 28
paste input "*********"
type input "*********"
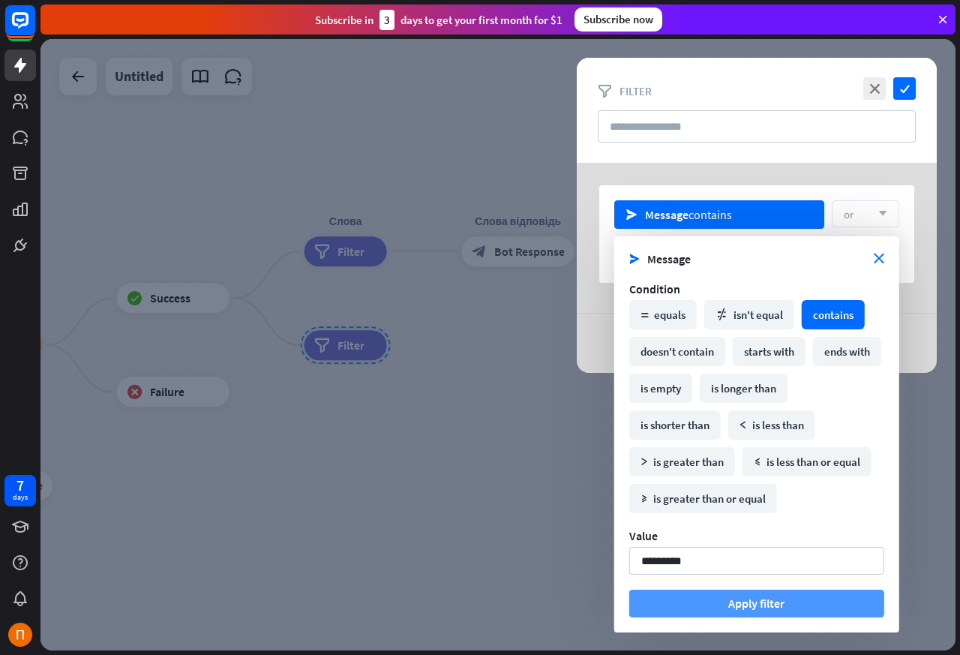
click at [754, 606] on button "Apply filter" at bounding box center [756, 603] width 255 height 28
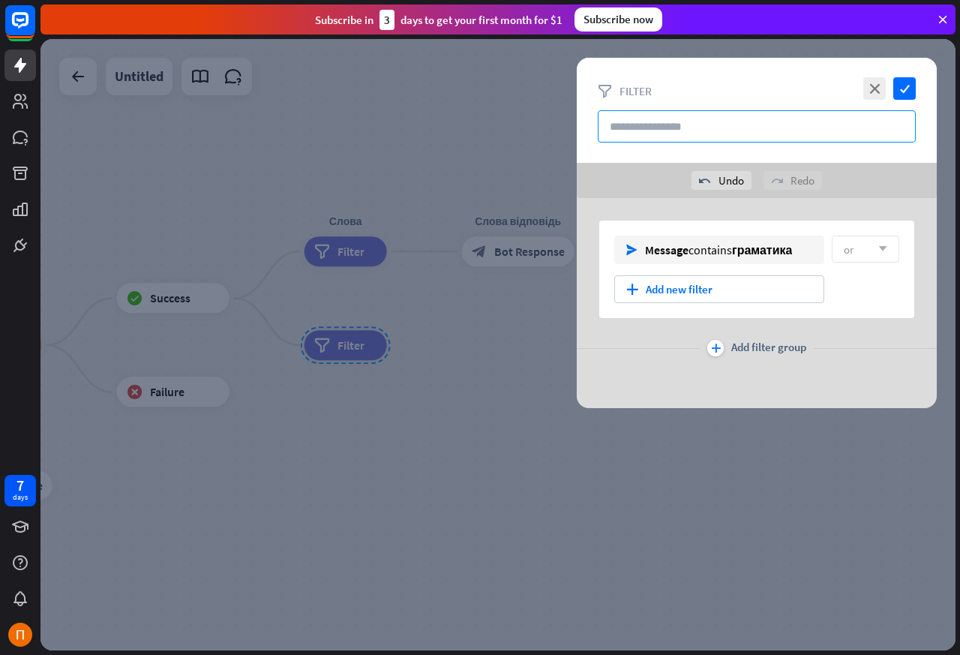
click at [671, 127] on input "text" at bounding box center [757, 126] width 318 height 32
paste input "*********"
type input "*********"
click at [905, 87] on icon "check" at bounding box center [904, 88] width 22 height 22
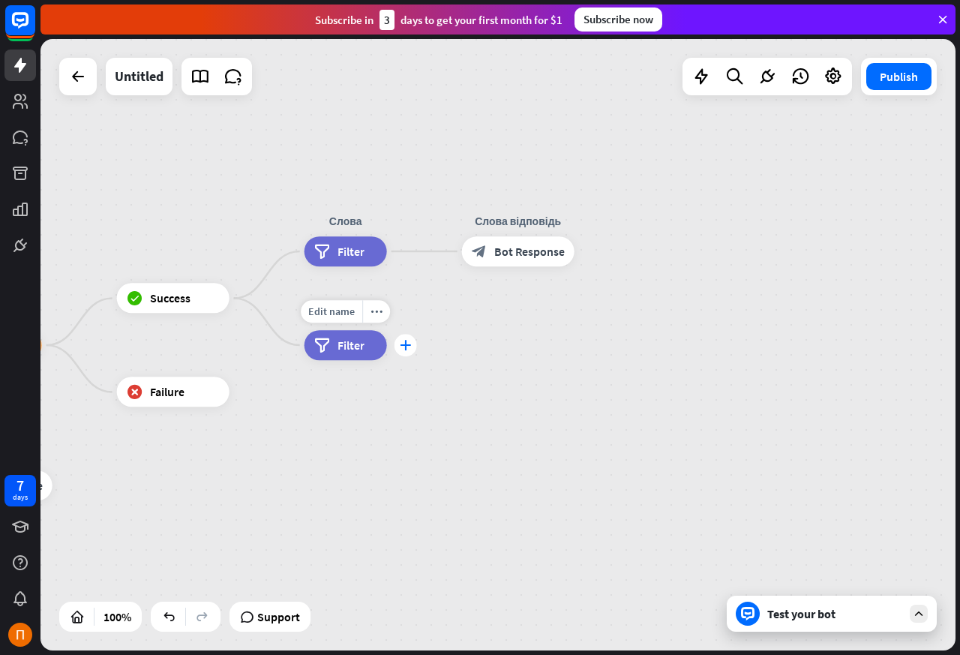
click at [405, 348] on icon "plus" at bounding box center [405, 345] width 11 height 10
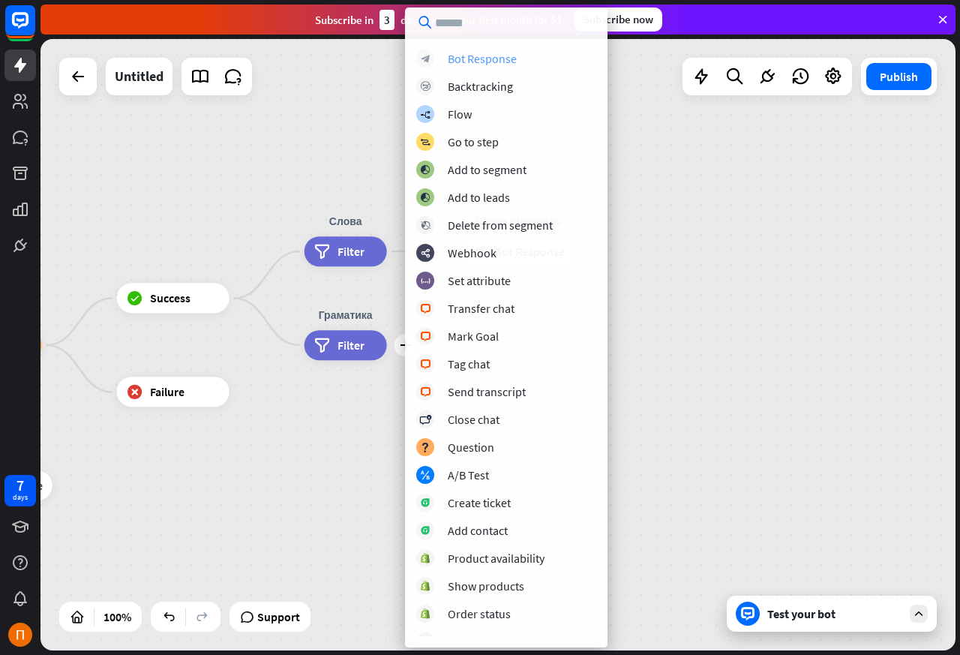
click at [454, 60] on div "Bot Response" at bounding box center [482, 58] width 69 height 15
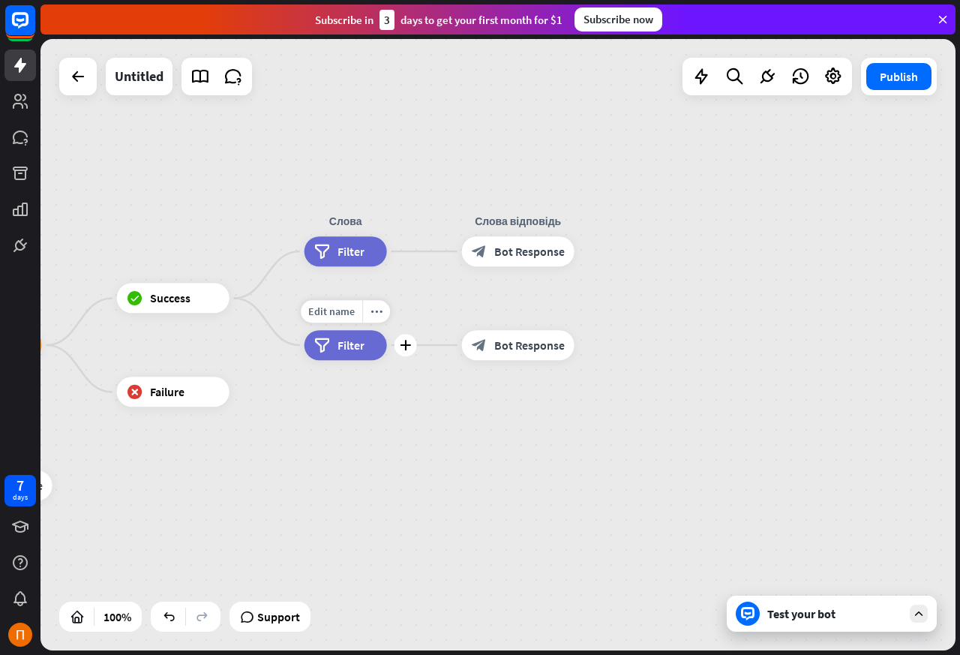
click at [511, 349] on span "Bot Response" at bounding box center [529, 344] width 70 height 15
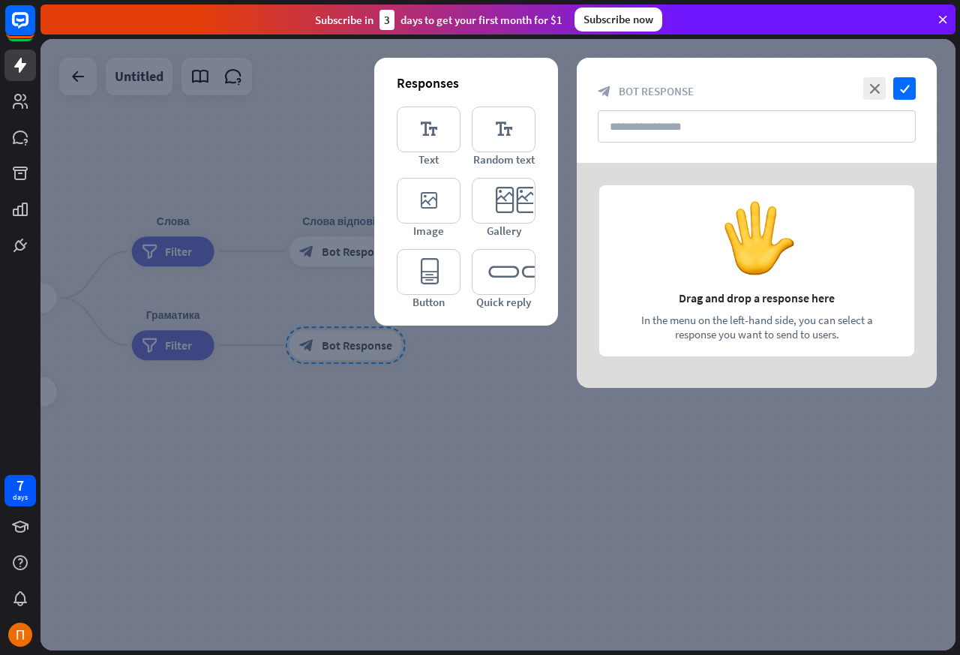
click at [526, 348] on div at bounding box center [497, 344] width 915 height 611
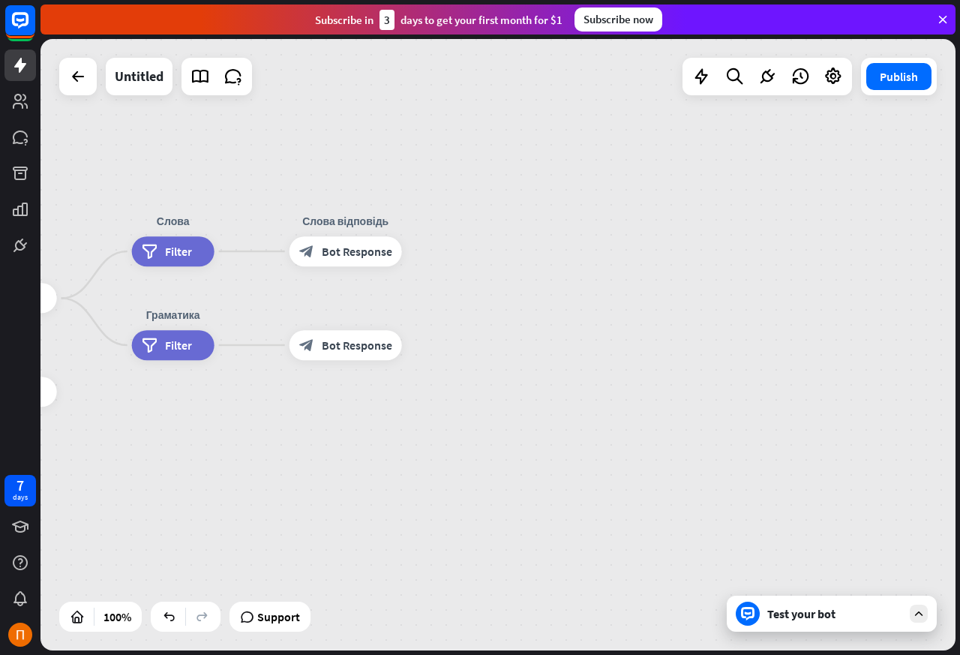
click at [332, 348] on span "Bot Response" at bounding box center [357, 344] width 70 height 15
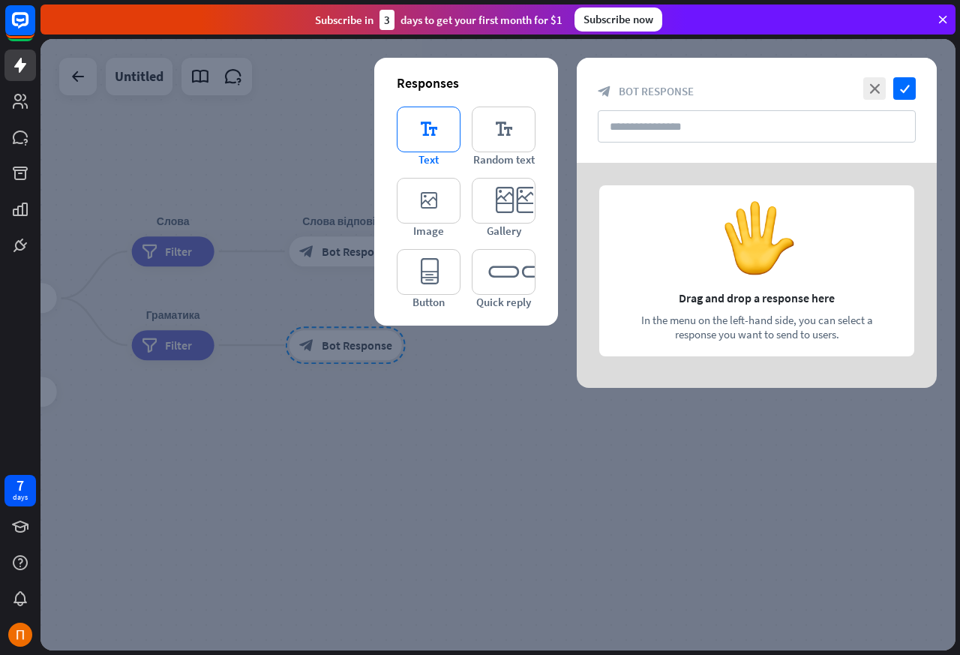
click at [426, 154] on span "Text" at bounding box center [428, 159] width 20 height 14
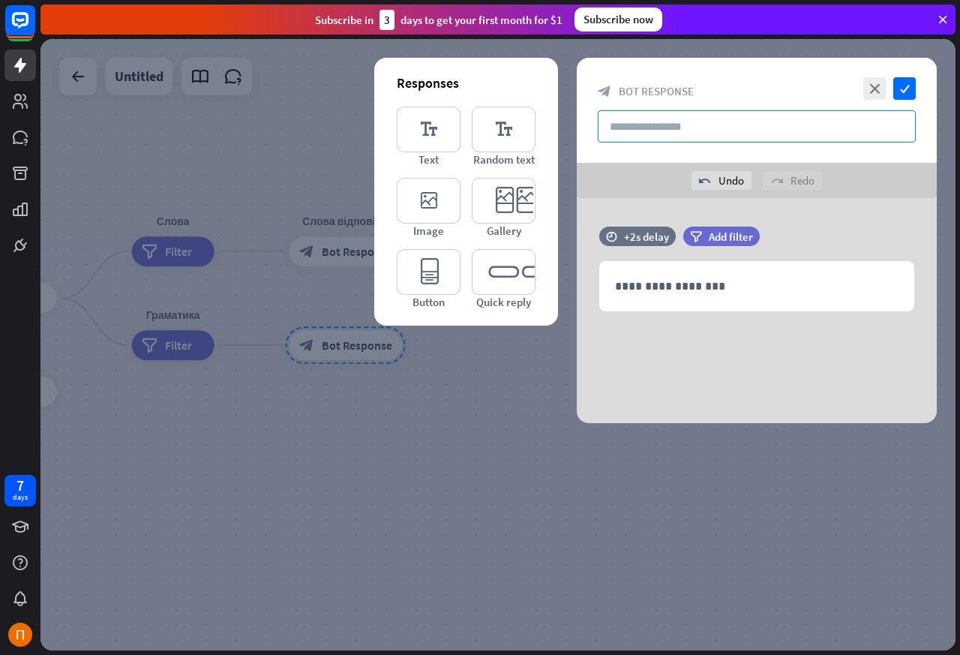
click at [661, 127] on input "text" at bounding box center [757, 126] width 318 height 32
paste input "**********"
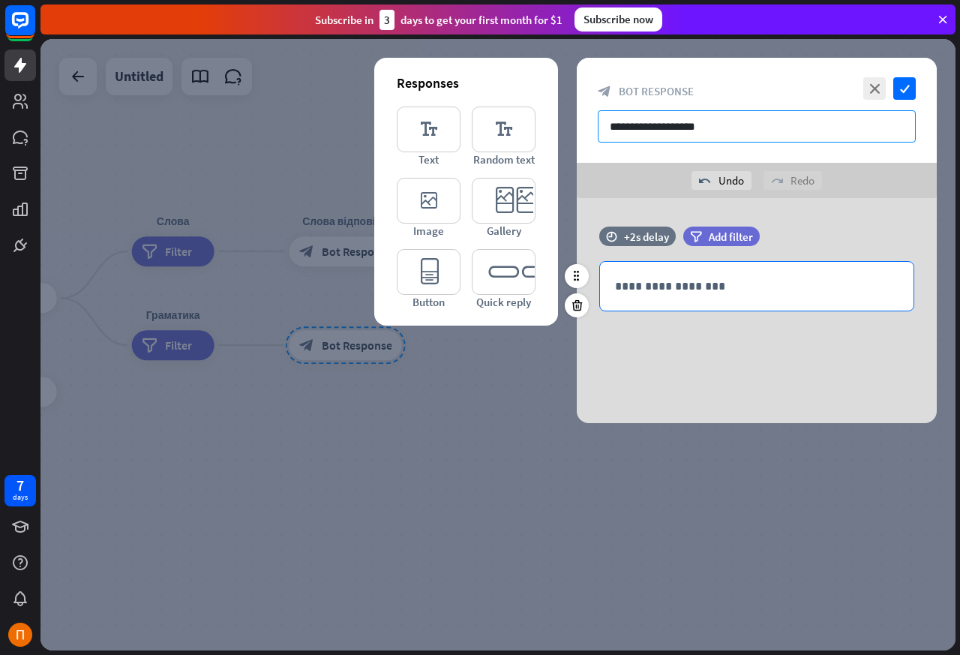
type input "**********"
click at [660, 283] on p "**********" at bounding box center [756, 286] width 283 height 19
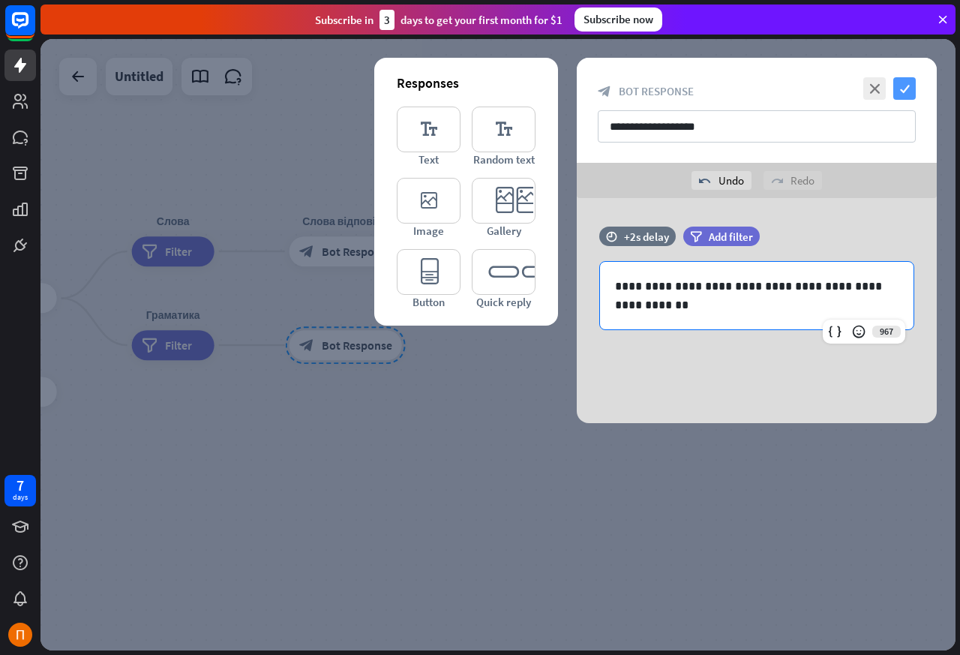
click at [905, 86] on icon "check" at bounding box center [904, 88] width 22 height 22
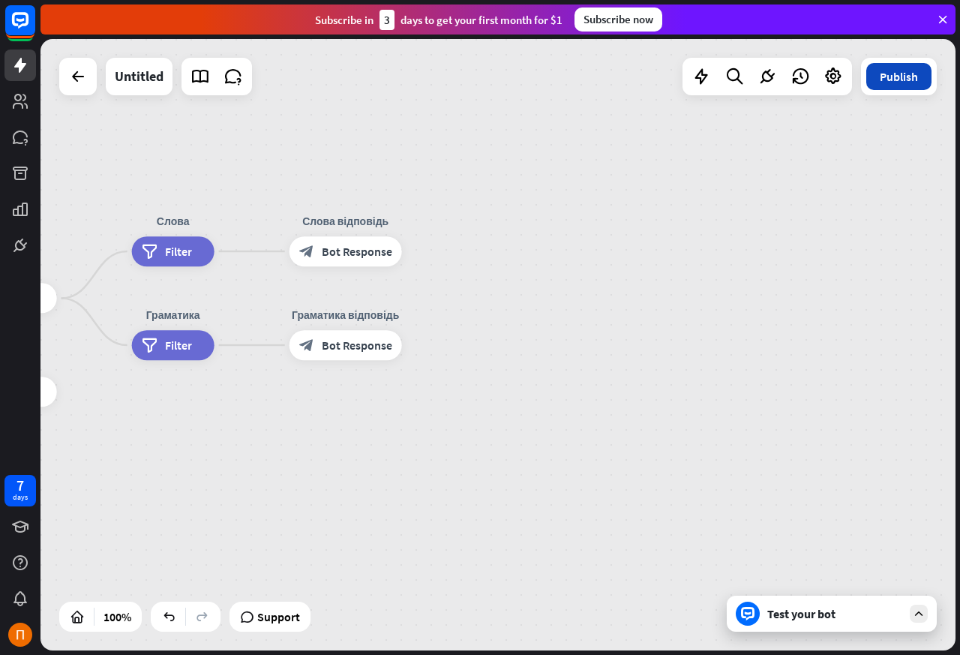
click at [871, 86] on button "Publish" at bounding box center [898, 76] width 65 height 27
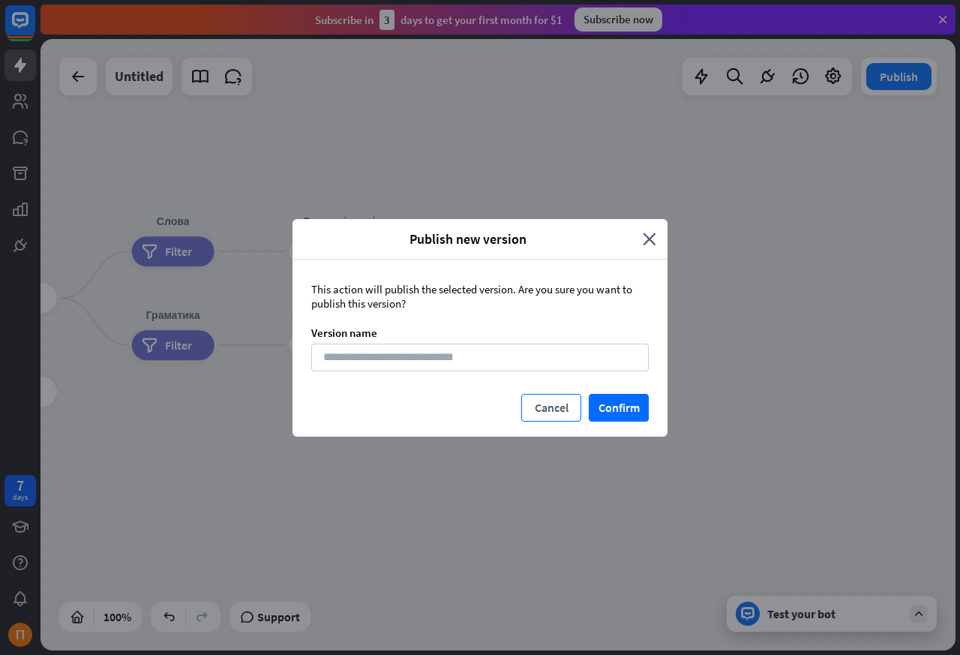
click at [550, 411] on button "Cancel" at bounding box center [551, 408] width 60 height 28
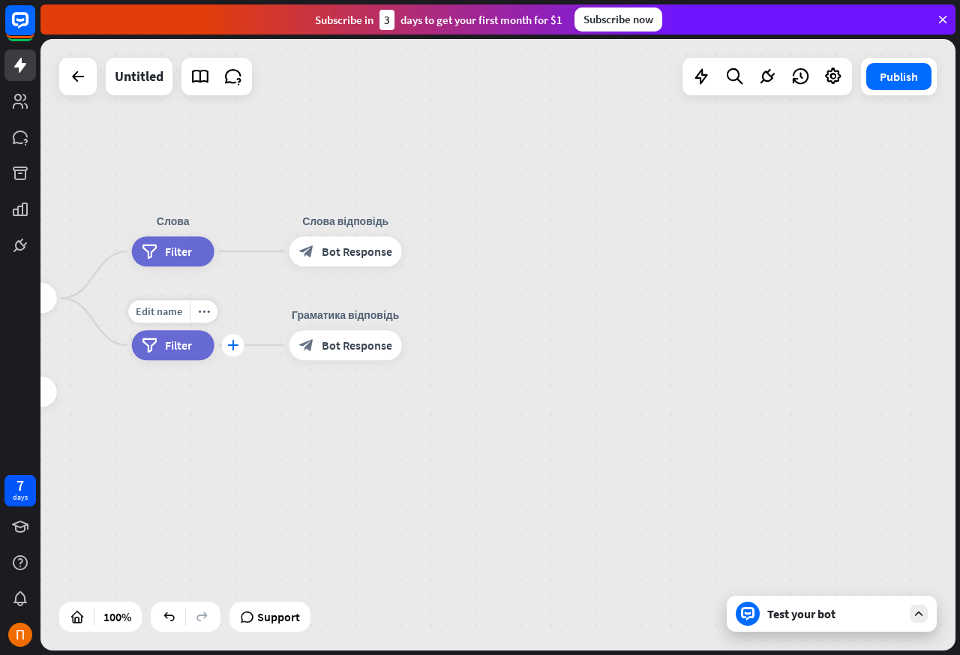
click at [229, 349] on icon "plus" at bounding box center [232, 345] width 11 height 10
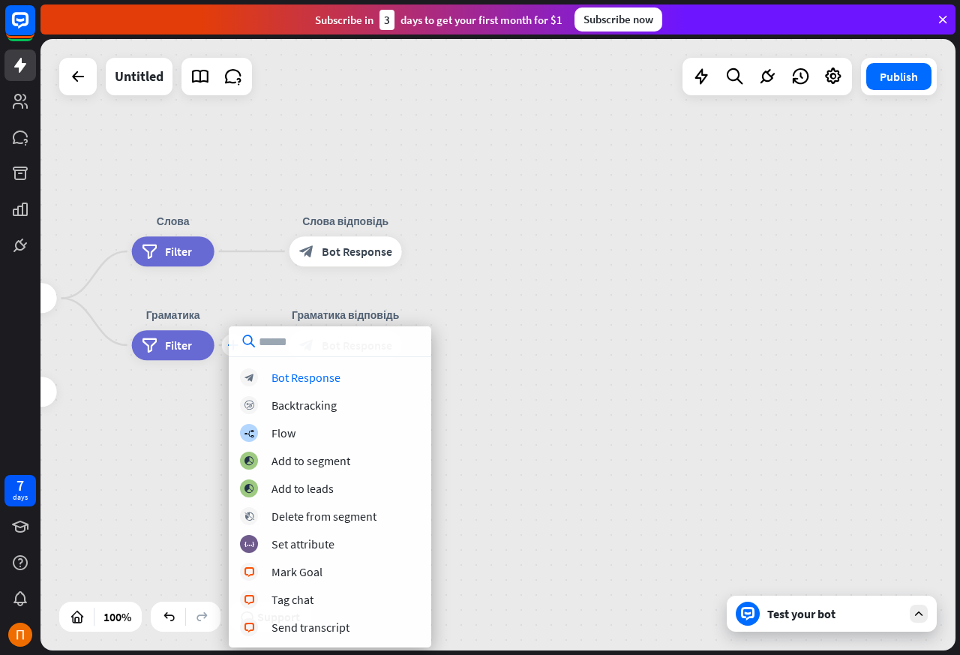
type input "******"
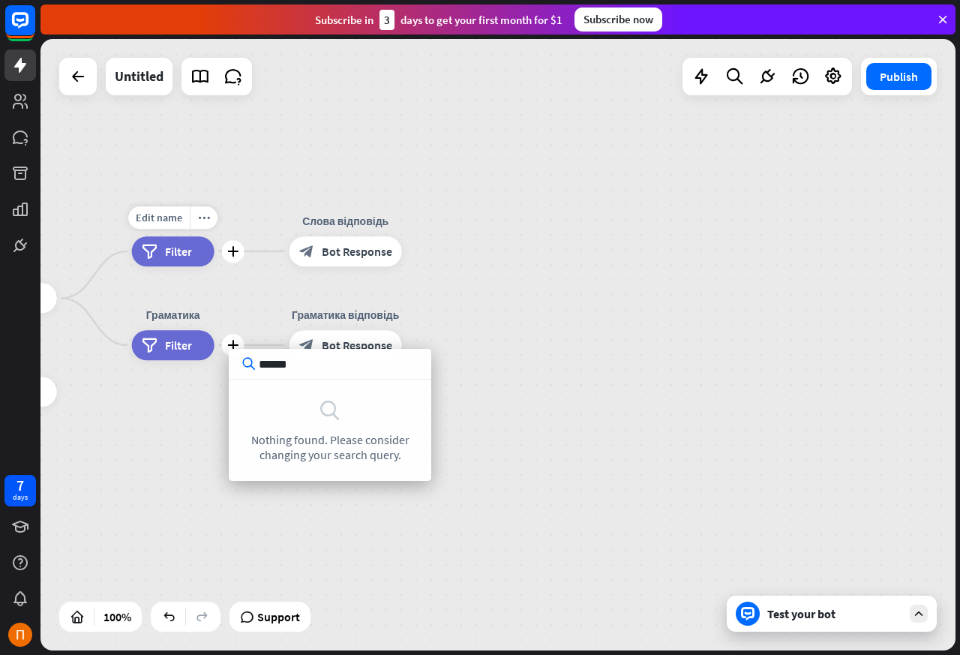
click at [630, 469] on div "home_2 Start point Welcome message block_bot_response Bot Response AI Assist bl…" at bounding box center [497, 344] width 915 height 611
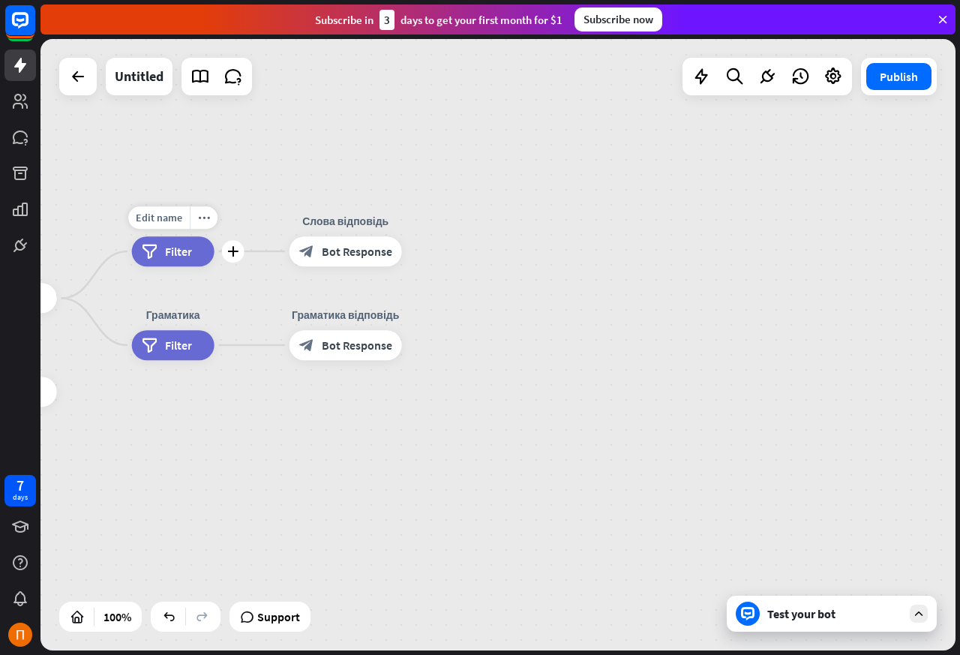
click at [775, 617] on div "Test your bot" at bounding box center [834, 613] width 135 height 15
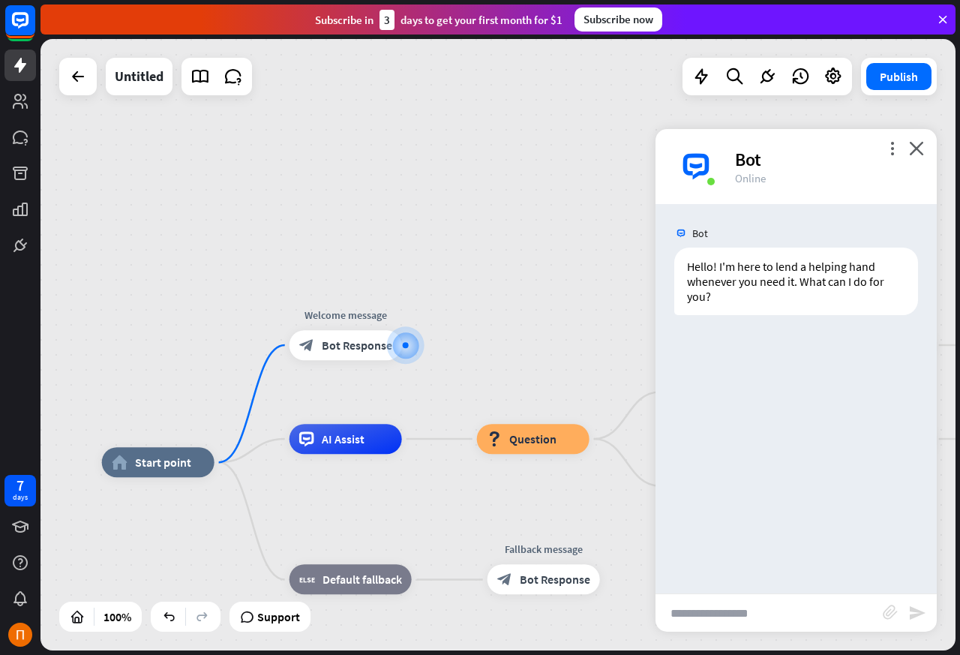
click at [703, 619] on input "text" at bounding box center [768, 612] width 227 height 37
paste input "**********"
type input "**********"
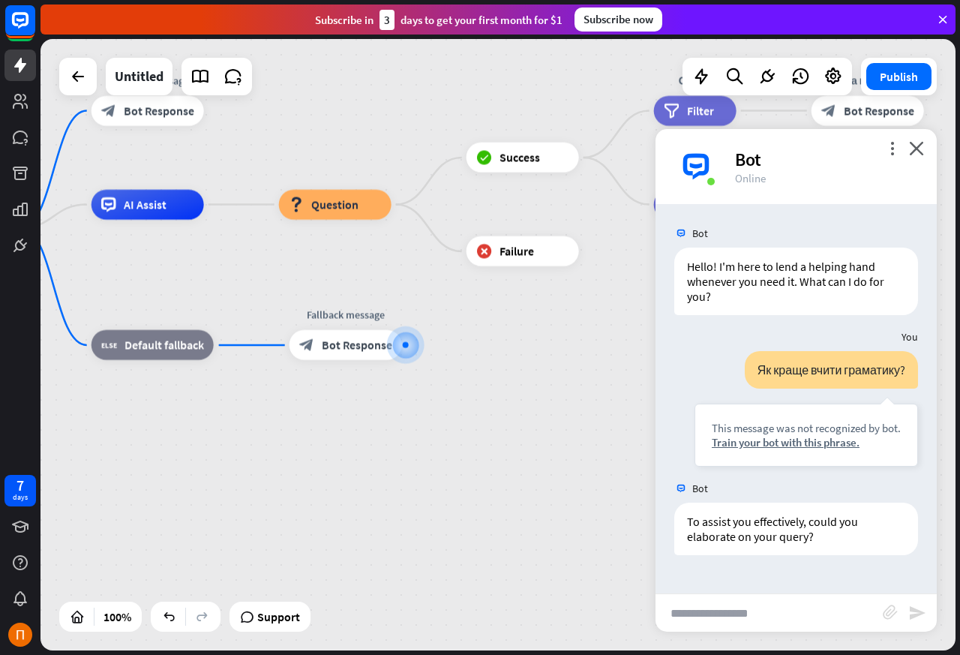
click at [932, 259] on div "Hello! I'm here to lend a helping hand whenever you need it. What can I do for …" at bounding box center [795, 284] width 281 height 75
click at [911, 148] on icon "close" at bounding box center [916, 148] width 15 height 14
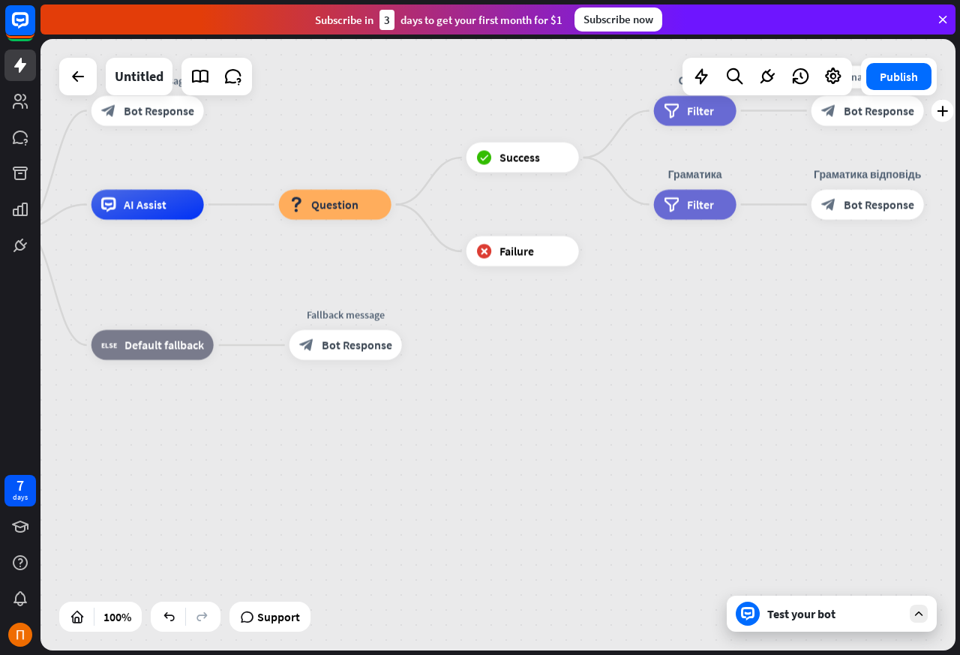
click at [688, 112] on span "Filter" at bounding box center [700, 110] width 27 height 15
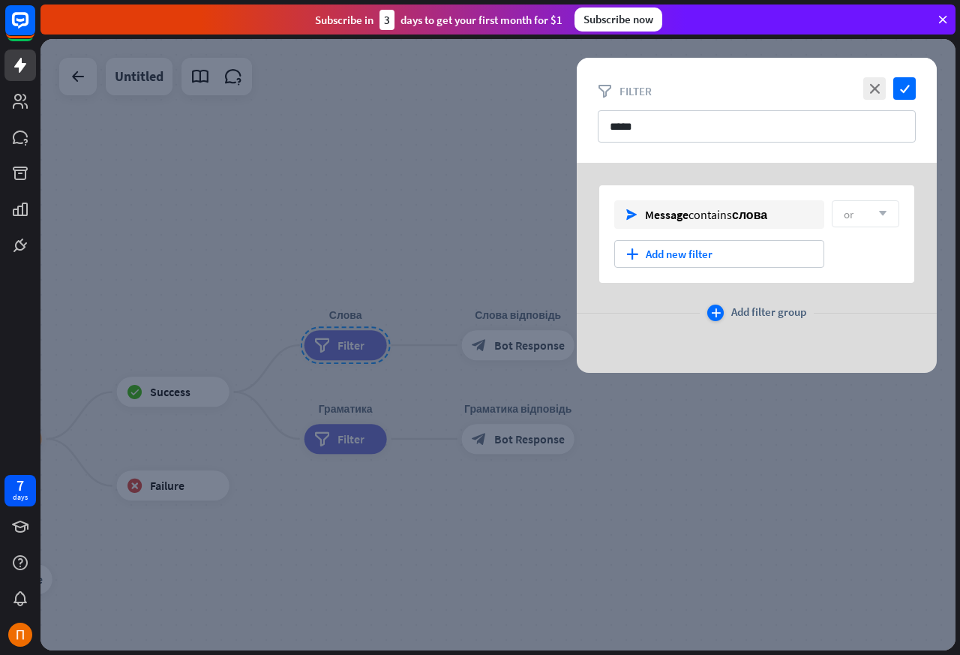
click at [767, 313] on span "Add filter group" at bounding box center [768, 312] width 75 height 16
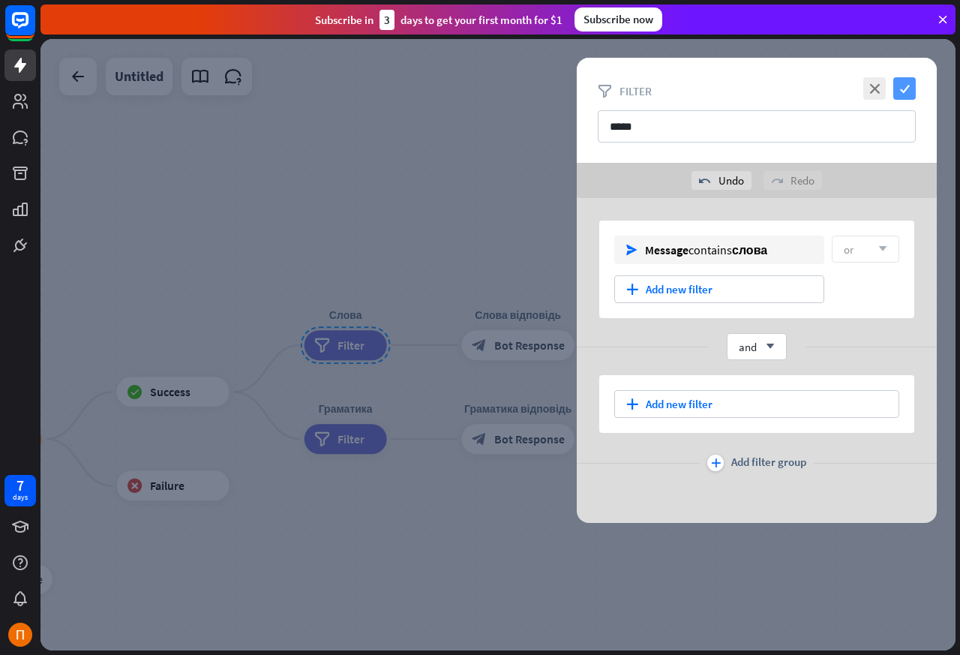
click at [907, 91] on icon "check" at bounding box center [904, 88] width 22 height 22
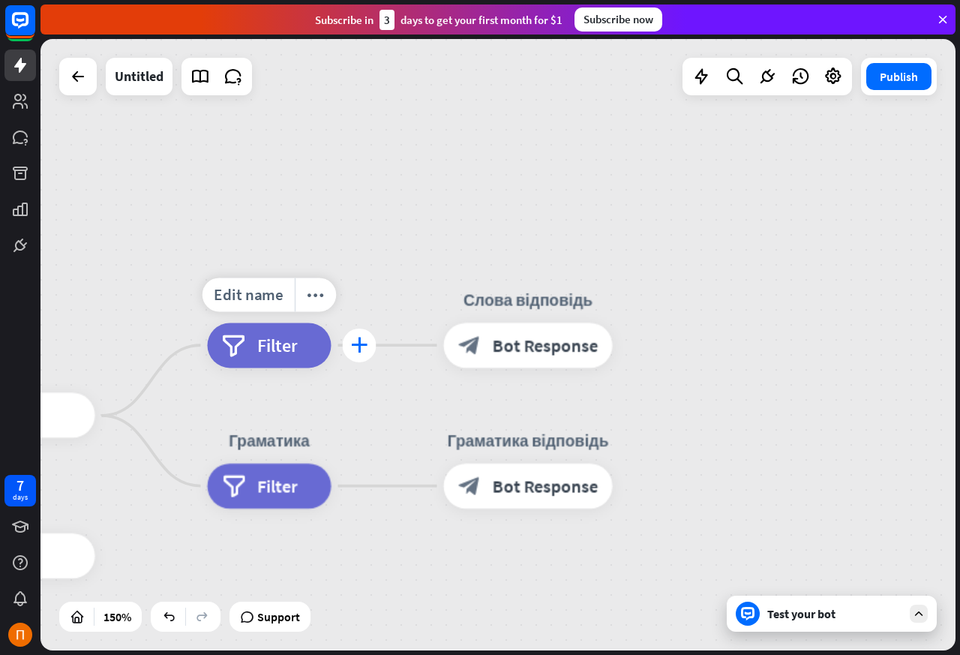
click at [349, 347] on div "plus" at bounding box center [360, 345] width 34 height 34
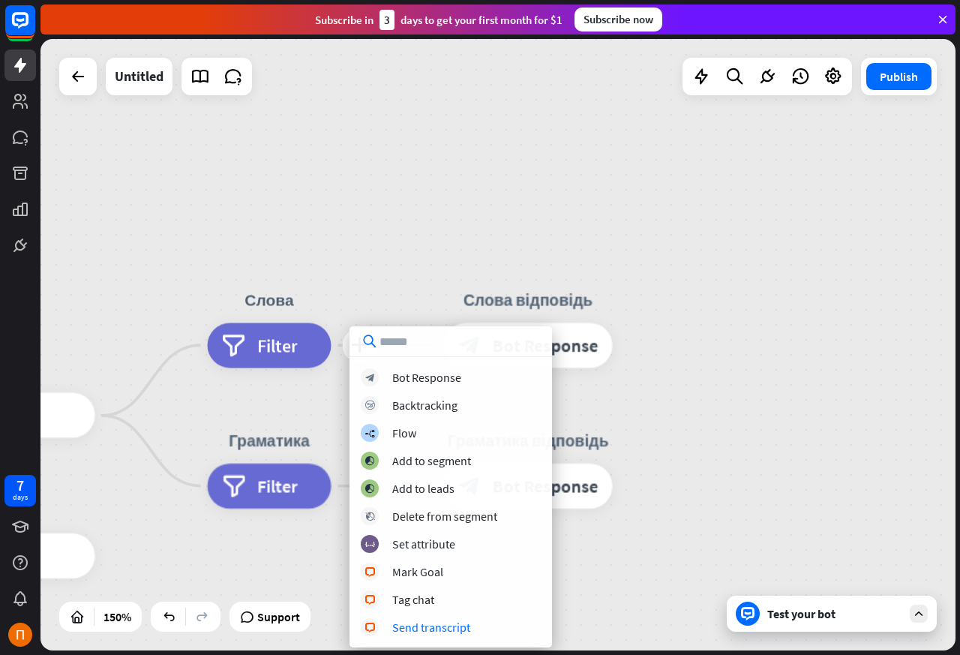
click at [398, 345] on input "text" at bounding box center [450, 341] width 202 height 30
type input "******"
